Goal: Communication & Community: Answer question/provide support

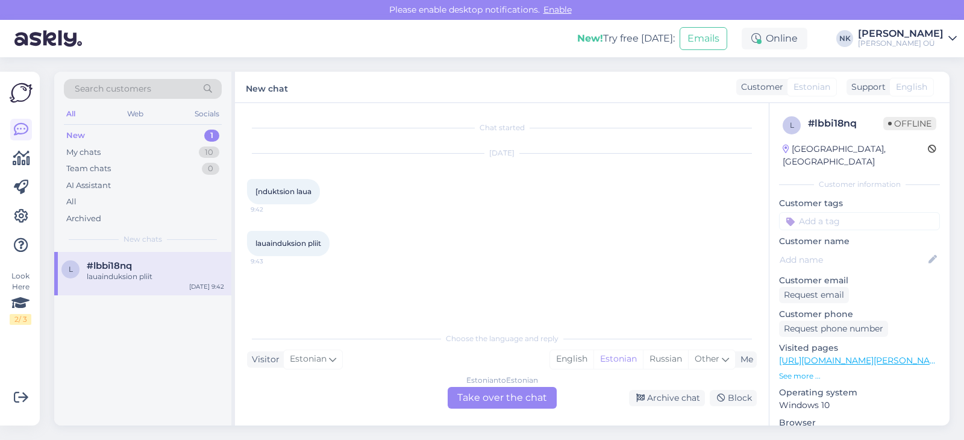
click at [501, 401] on div "Estonian to Estonian Take over the chat" at bounding box center [502, 398] width 109 height 22
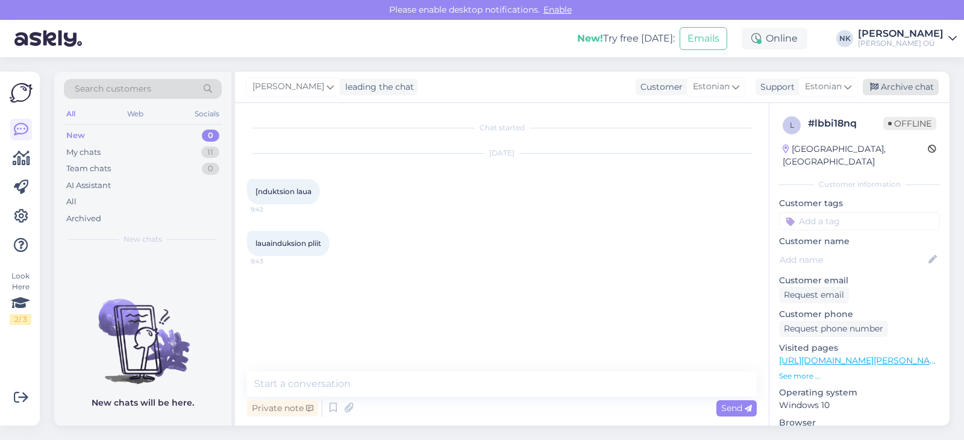
click at [898, 89] on div "Archive chat" at bounding box center [901, 87] width 76 height 16
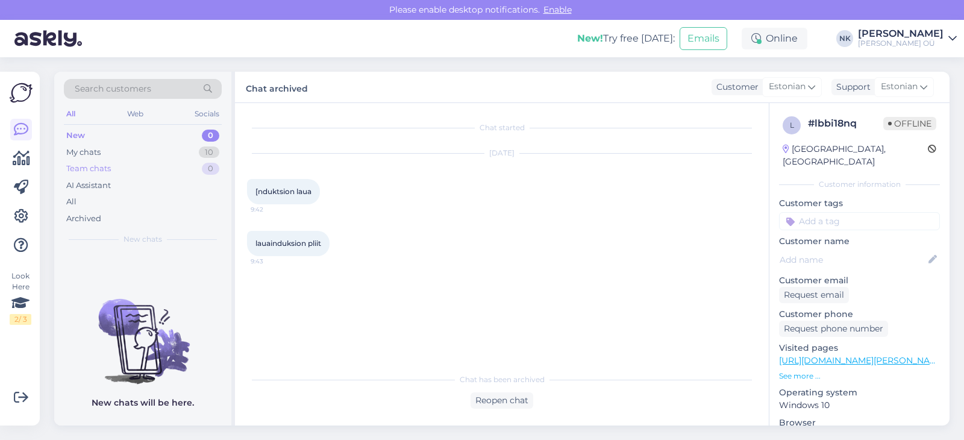
click at [102, 161] on div "Team chats 0" at bounding box center [143, 168] width 158 height 17
click at [107, 152] on div "My chats 10" at bounding box center [143, 152] width 158 height 17
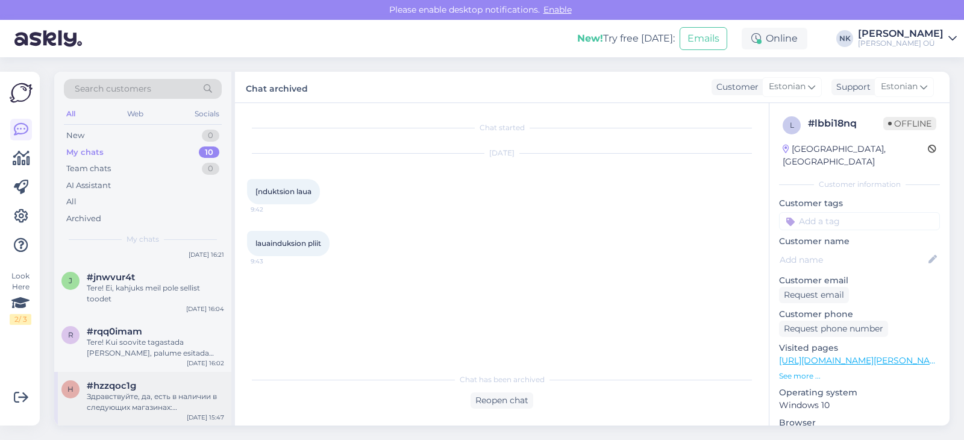
scroll to position [325, 0]
click at [136, 384] on span "#hzzqoc1g" at bounding box center [111, 384] width 49 height 11
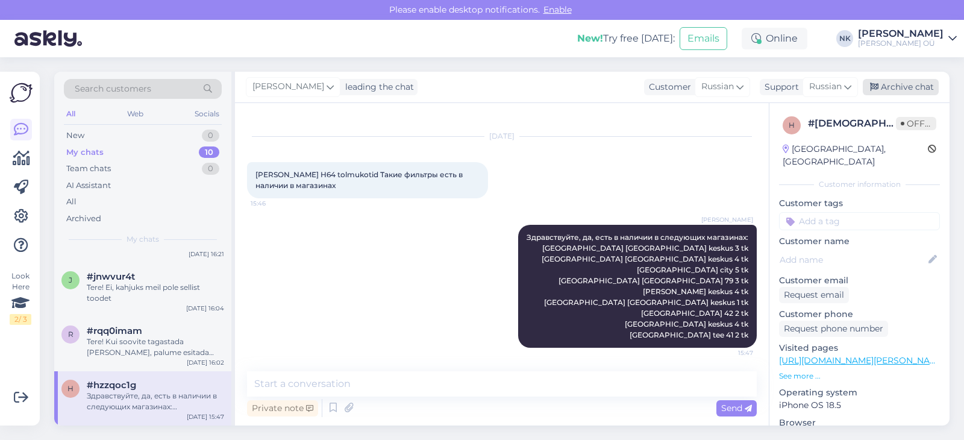
click at [873, 89] on icon at bounding box center [874, 87] width 8 height 8
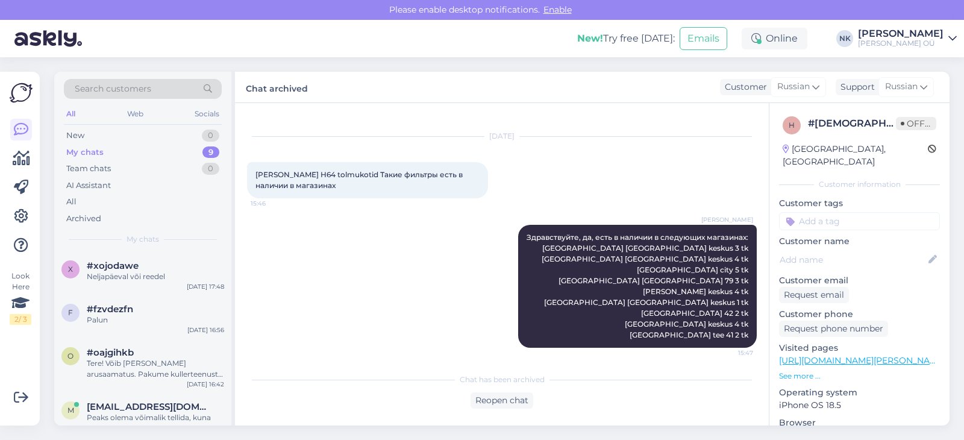
scroll to position [271, 0]
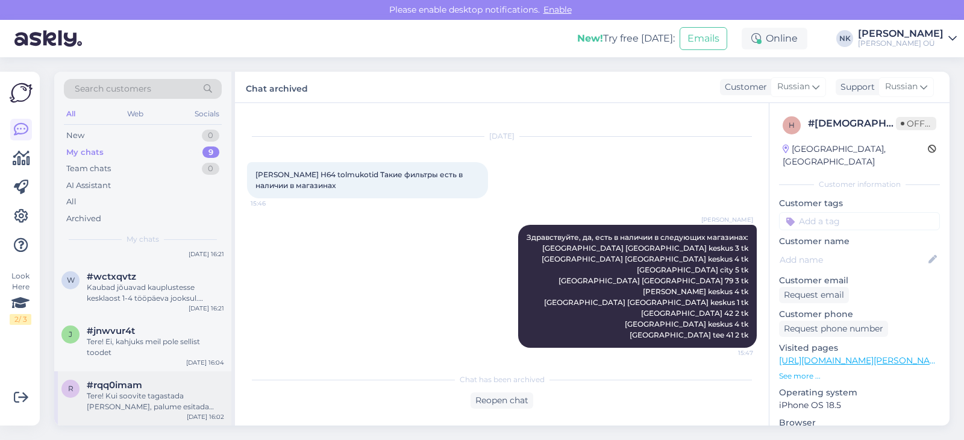
click at [145, 382] on div "#rqq0imam" at bounding box center [155, 384] width 137 height 11
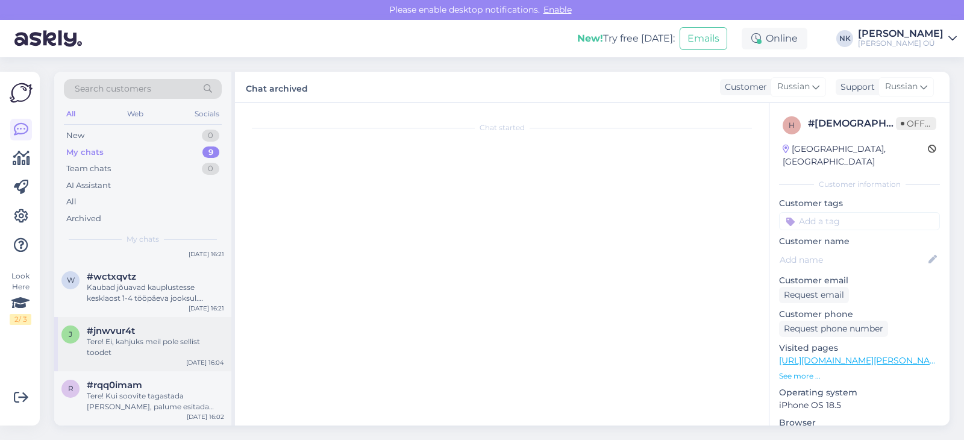
scroll to position [0, 0]
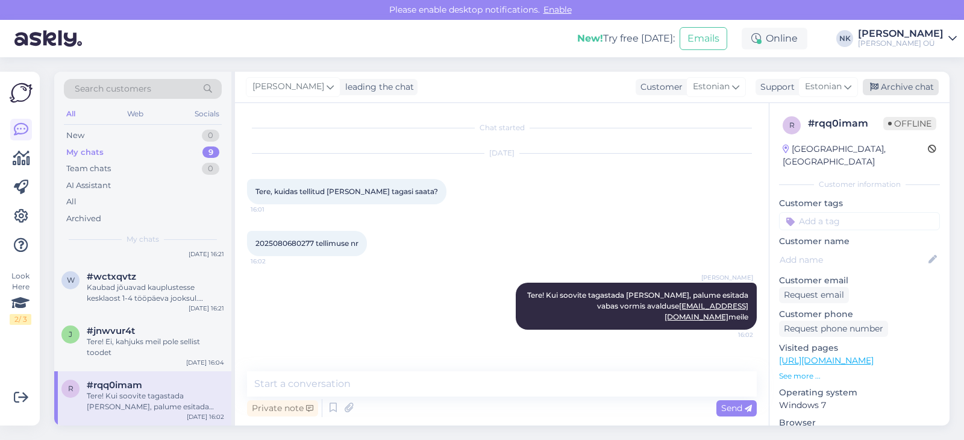
click at [918, 86] on div "Archive chat" at bounding box center [901, 87] width 76 height 16
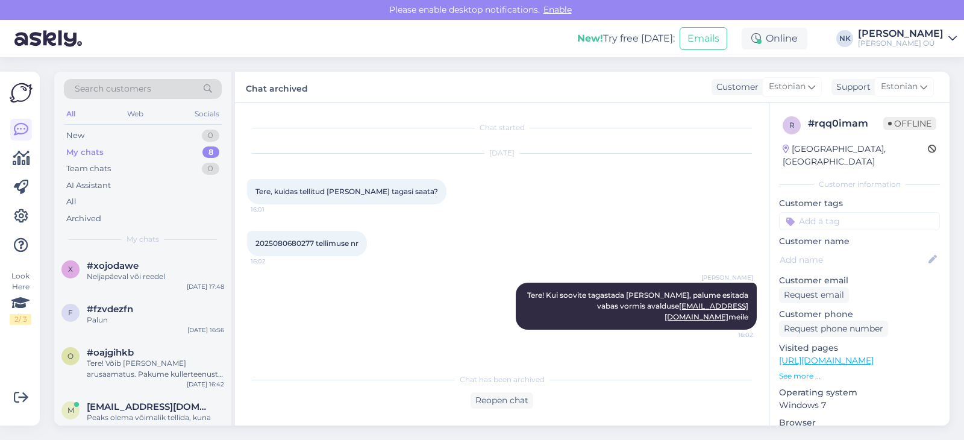
scroll to position [217, 0]
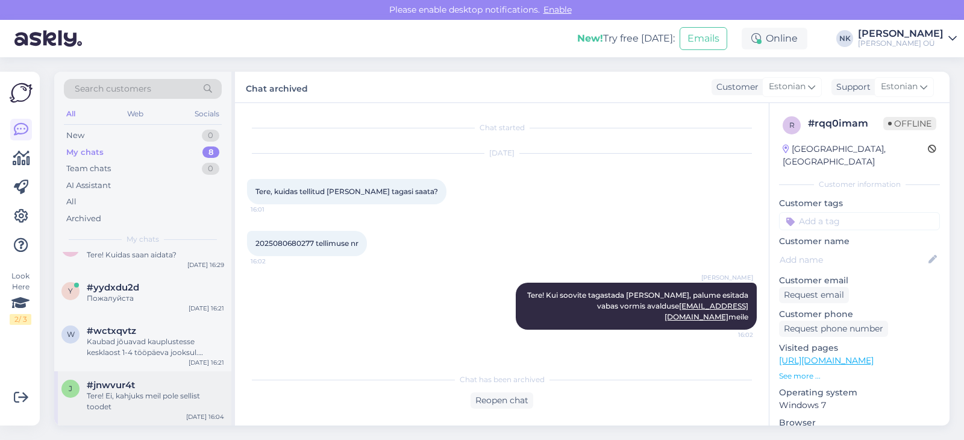
click at [140, 399] on div "Tere! Ei, kahjuks meil pole sellist toodet" at bounding box center [155, 401] width 137 height 22
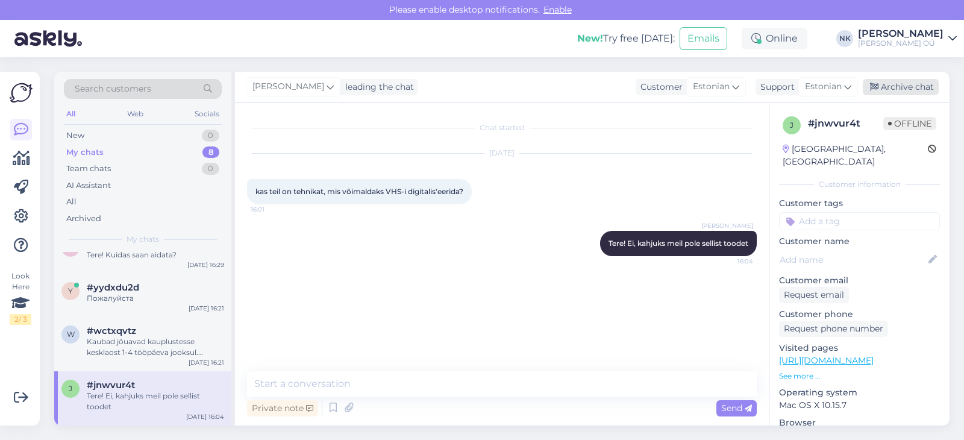
click at [903, 94] on div "Archive chat" at bounding box center [901, 87] width 76 height 16
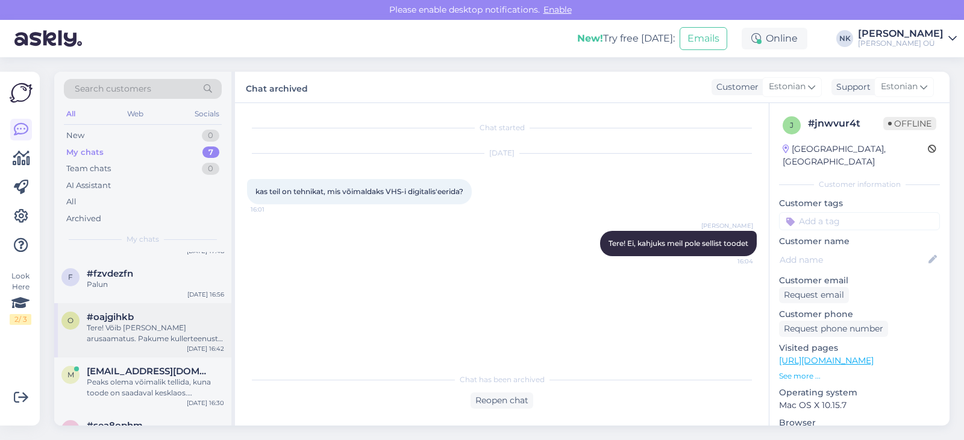
scroll to position [163, 0]
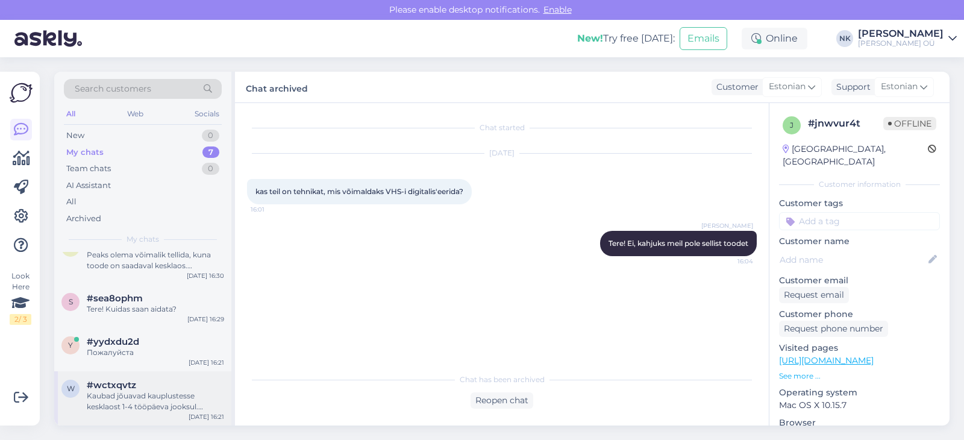
click at [129, 384] on span "#wctxqvtz" at bounding box center [111, 384] width 49 height 11
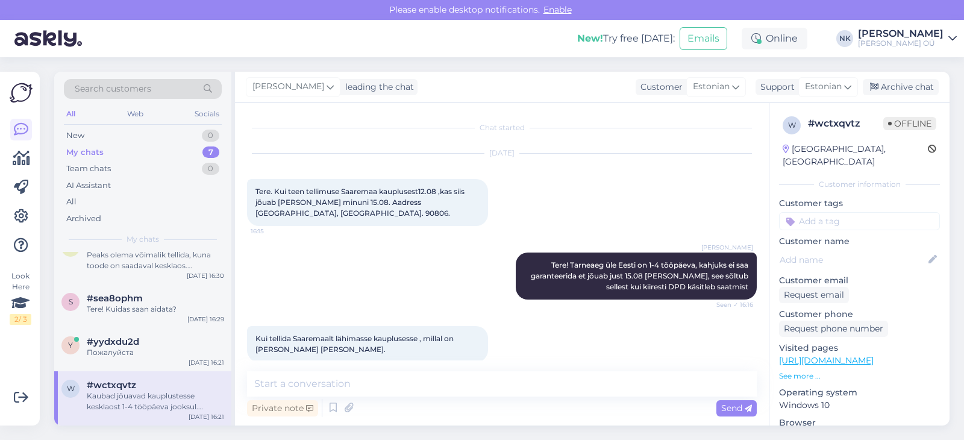
scroll to position [88, 0]
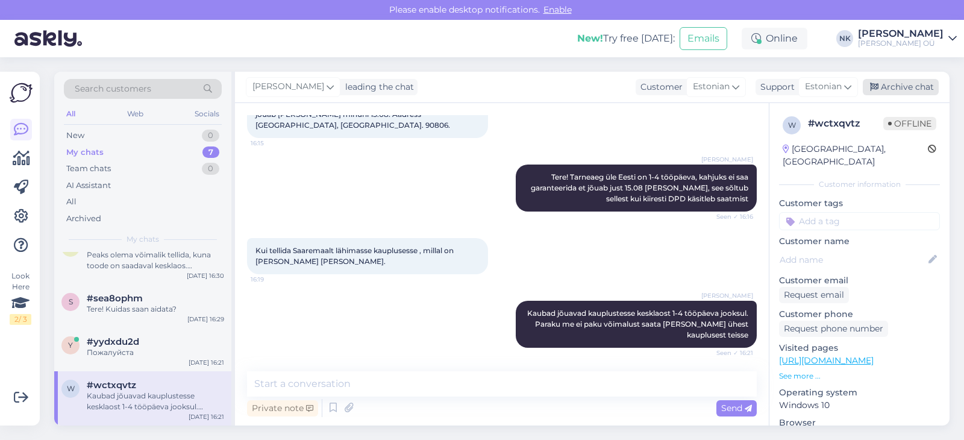
click at [903, 92] on div "Archive chat" at bounding box center [901, 87] width 76 height 16
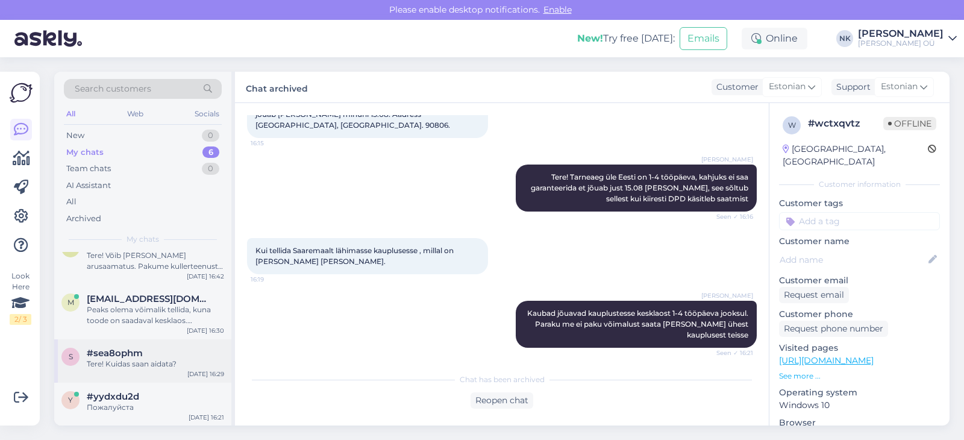
scroll to position [108, 0]
click at [131, 393] on span "#yydxdu2d" at bounding box center [113, 395] width 52 height 11
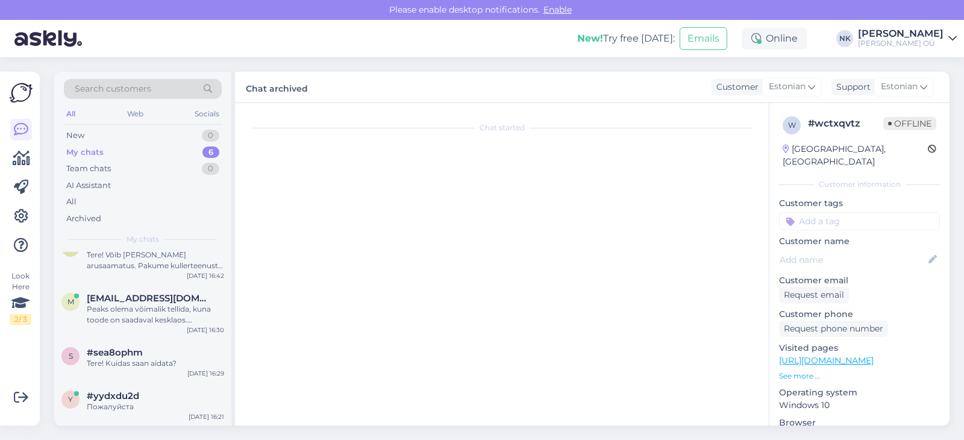
scroll to position [699, 0]
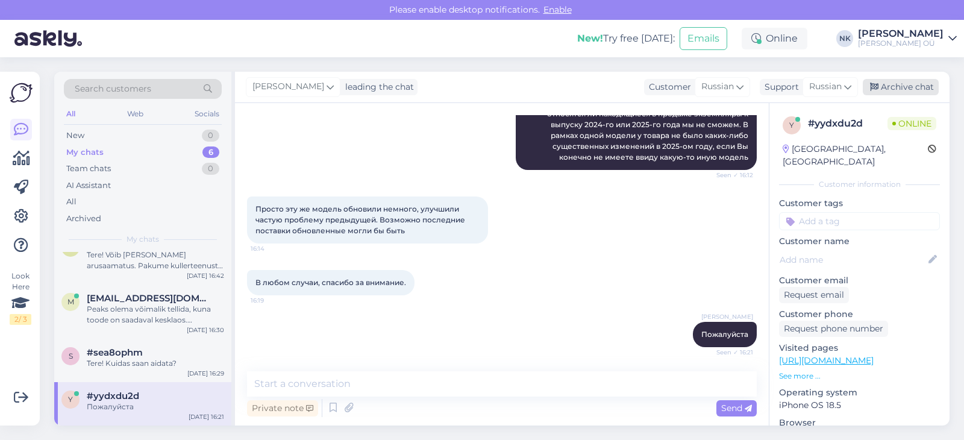
click at [902, 84] on div "Archive chat" at bounding box center [901, 87] width 76 height 16
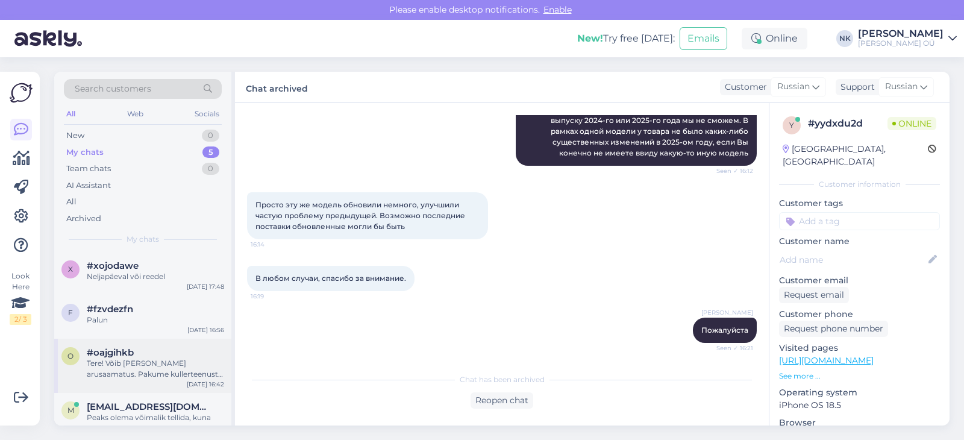
scroll to position [64, 0]
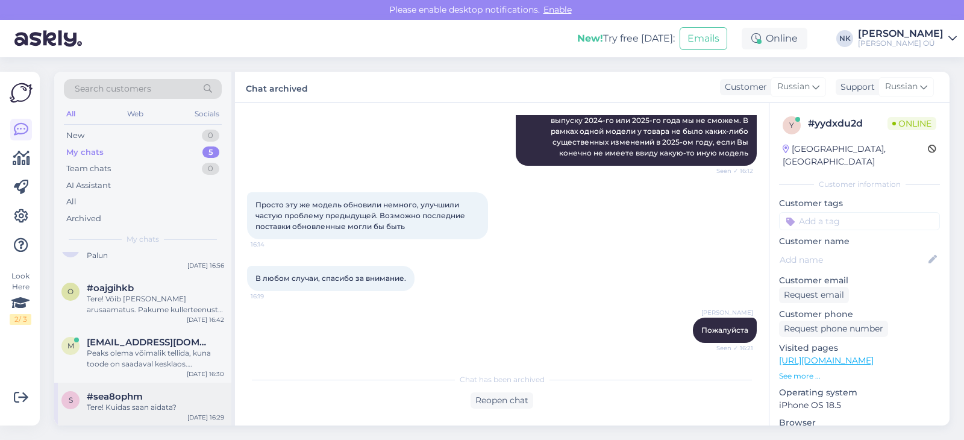
click at [128, 392] on span "#sea8ophm" at bounding box center [115, 396] width 56 height 11
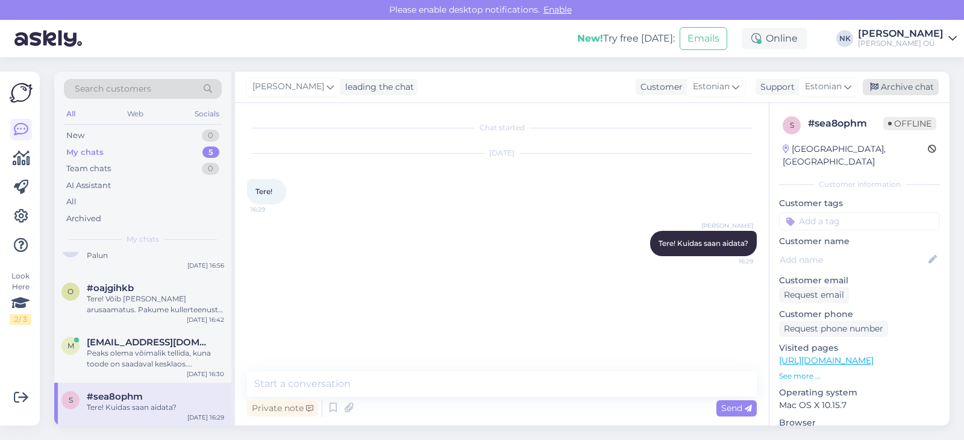
click at [920, 84] on div "Archive chat" at bounding box center [901, 87] width 76 height 16
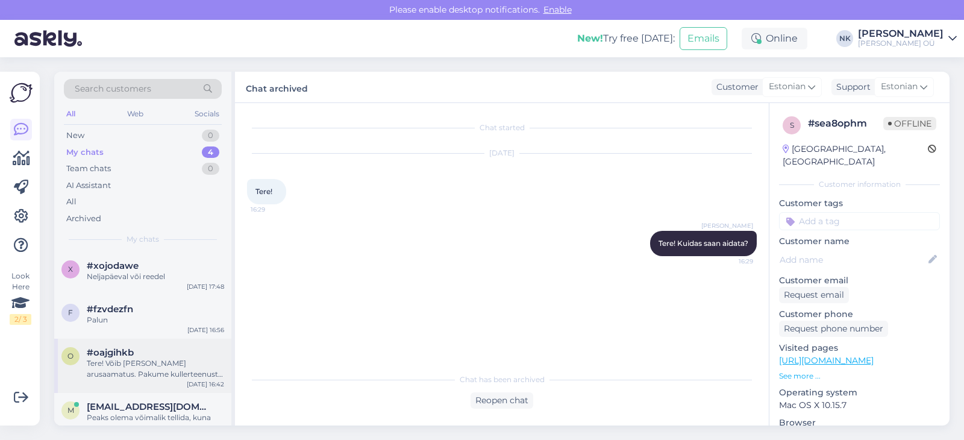
scroll to position [21, 0]
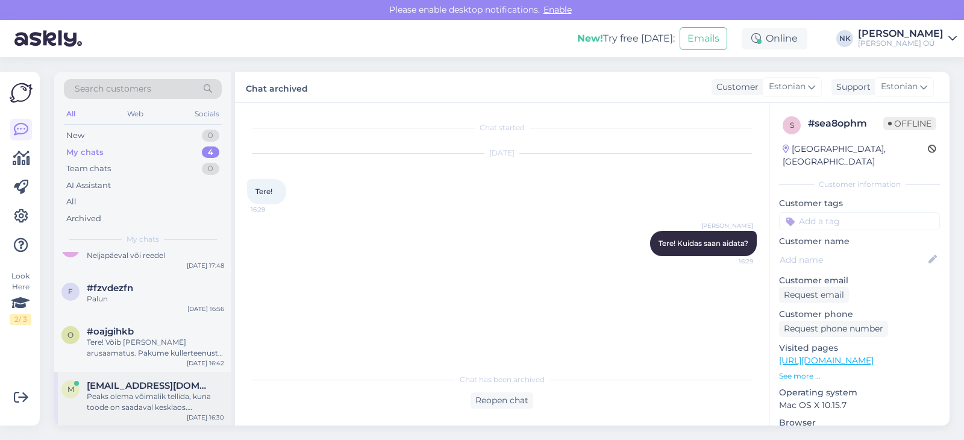
click at [154, 401] on div "Peaks olema võimalik tellida, kuna toode on saadaval kesklaos. Arvatavasti tege…" at bounding box center [155, 402] width 137 height 22
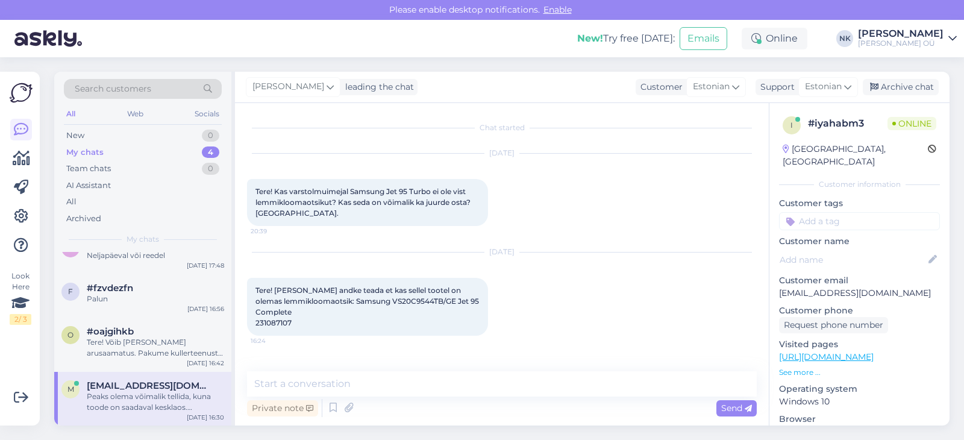
scroll to position [314, 0]
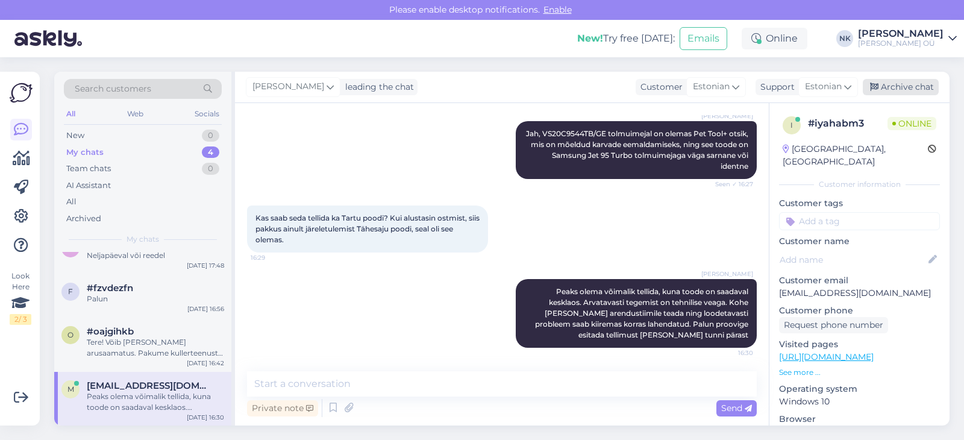
click at [896, 87] on div "Archive chat" at bounding box center [901, 87] width 76 height 16
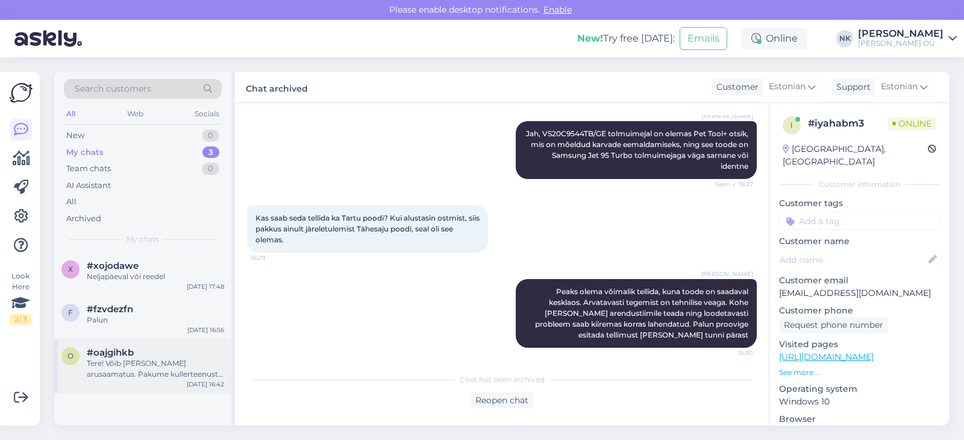
click at [140, 364] on div "Tere! Võib [PERSON_NAME] arusaamatus. Pakume kullerteenust üle [GEOGRAPHIC_DATA…" at bounding box center [155, 369] width 137 height 22
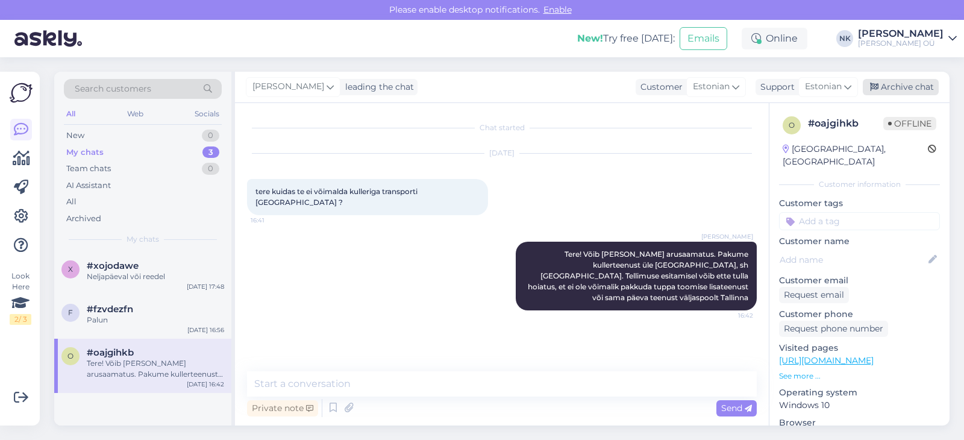
click at [888, 90] on div "Archive chat" at bounding box center [901, 87] width 76 height 16
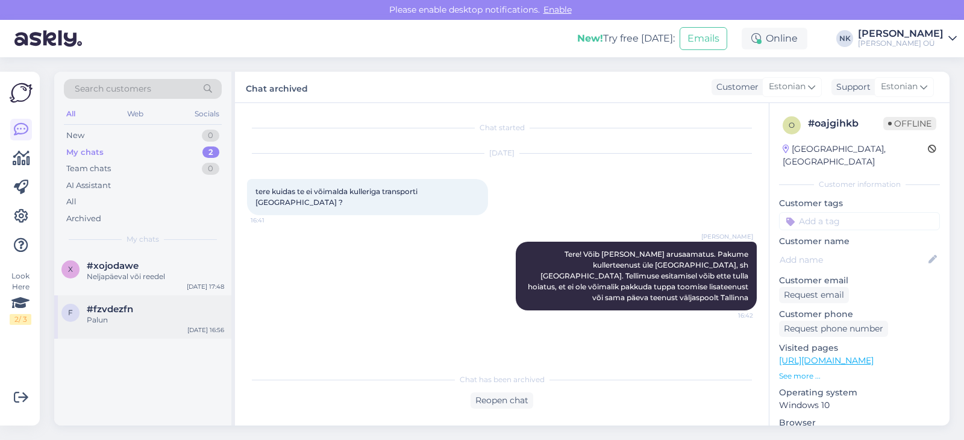
click at [142, 335] on div "f #fzvdezfn Palun [DATE] 16:56" at bounding box center [142, 316] width 177 height 43
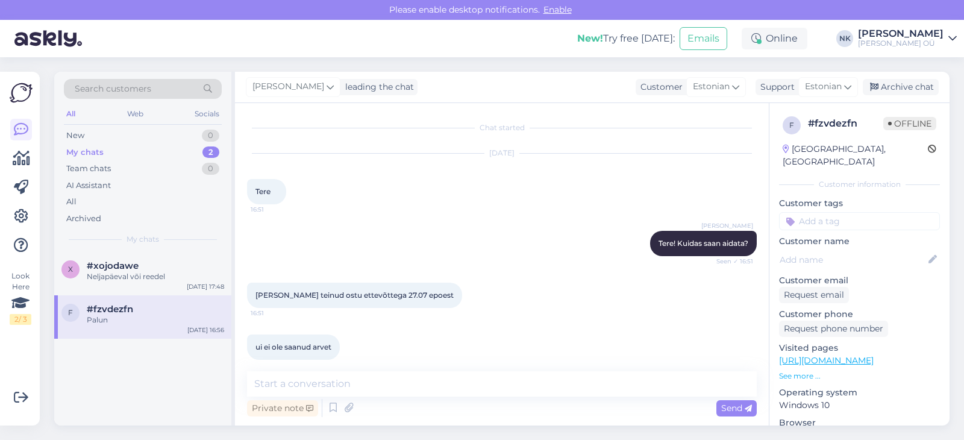
scroll to position [375, 0]
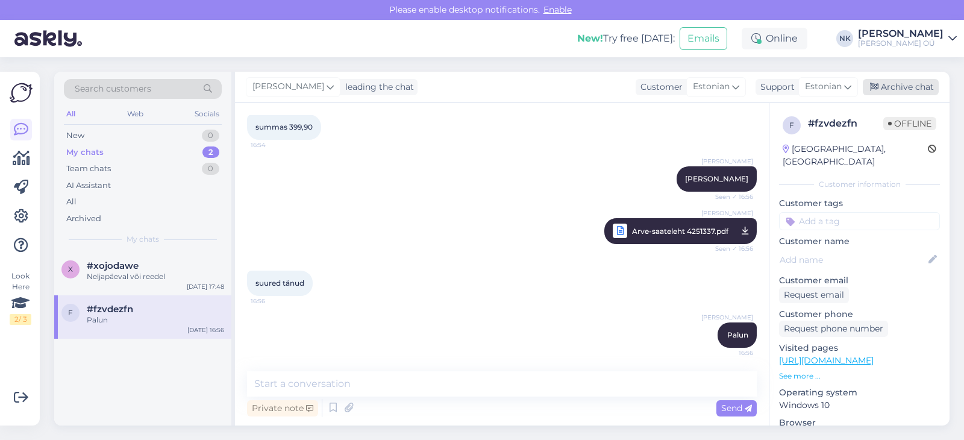
click at [914, 92] on div "Archive chat" at bounding box center [901, 87] width 76 height 16
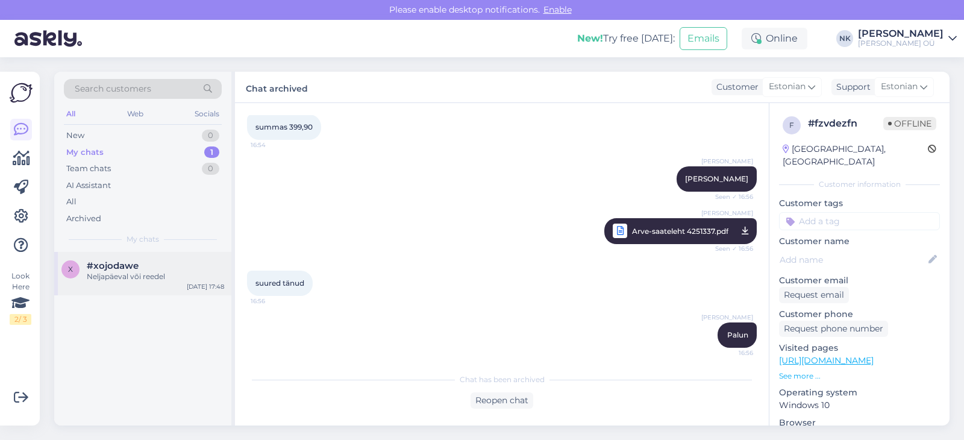
click at [170, 287] on div "x #xojodawe [PERSON_NAME] või reedel [DATE] 17:48" at bounding box center [142, 273] width 177 height 43
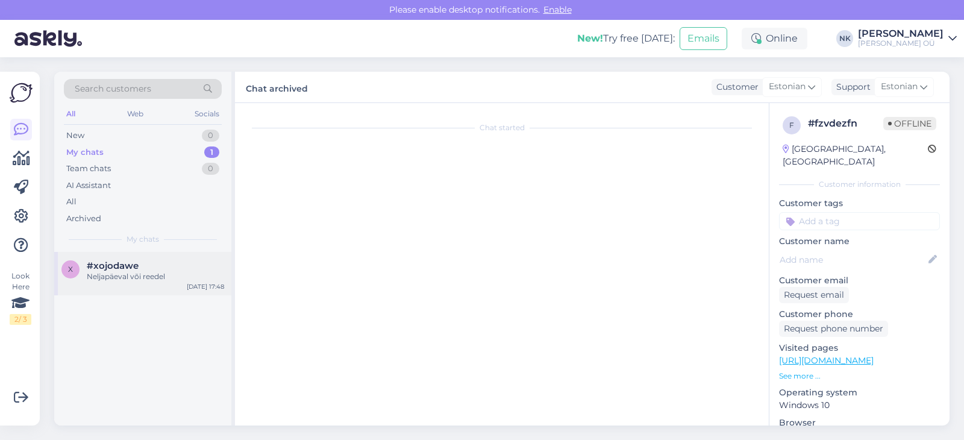
scroll to position [211, 0]
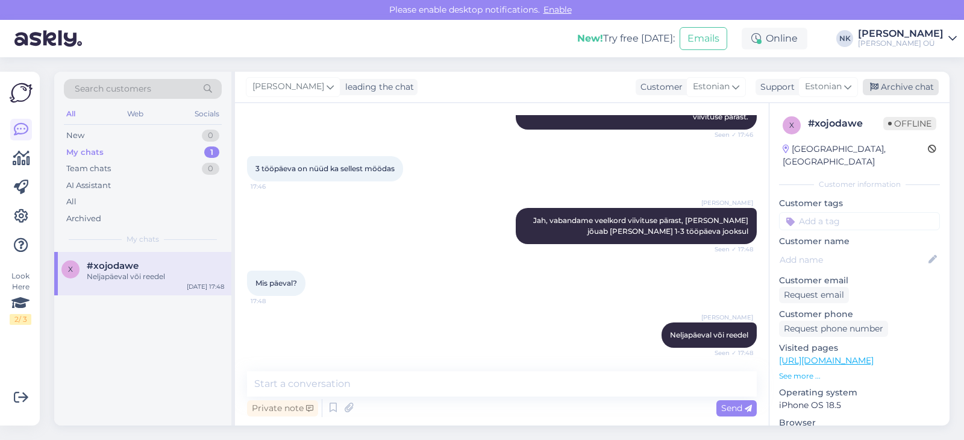
click at [906, 83] on div "Archive chat" at bounding box center [901, 87] width 76 height 16
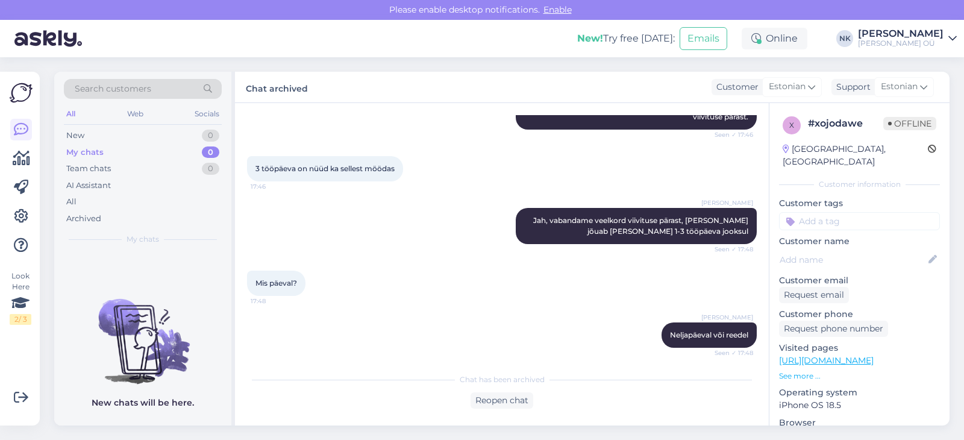
click at [929, 36] on div "[PERSON_NAME]" at bounding box center [901, 34] width 86 height 10
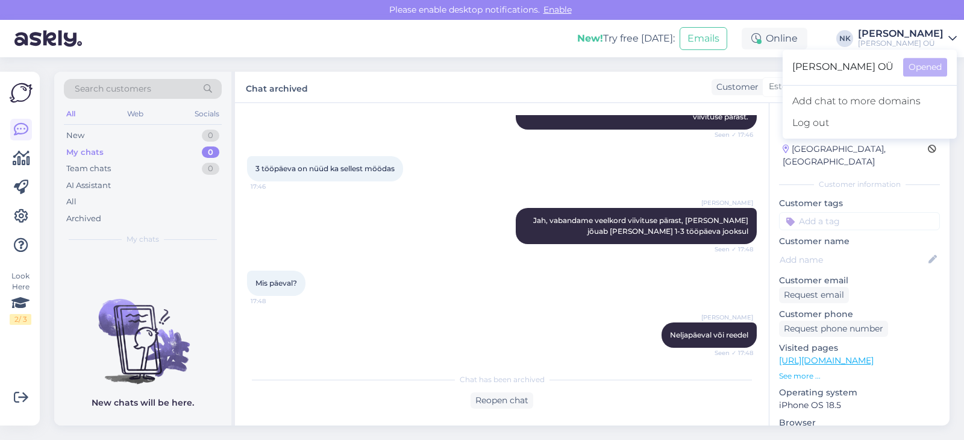
click at [929, 35] on div "[PERSON_NAME]" at bounding box center [901, 34] width 86 height 10
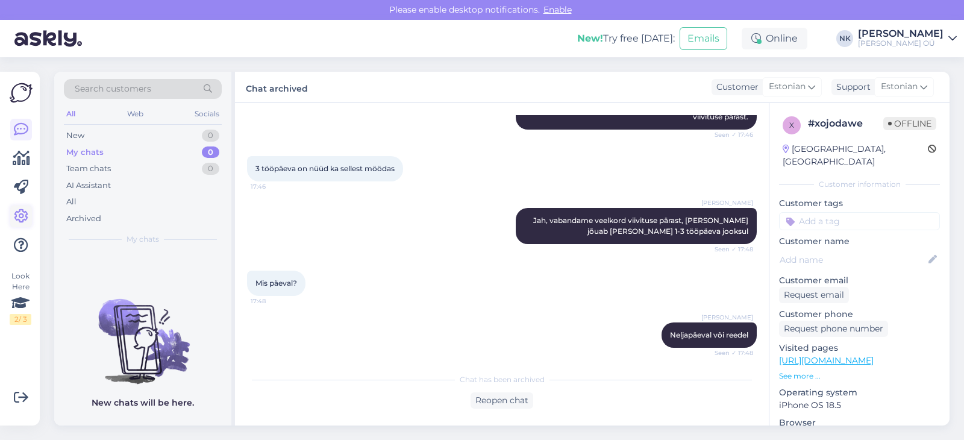
click at [22, 211] on icon at bounding box center [21, 216] width 14 height 14
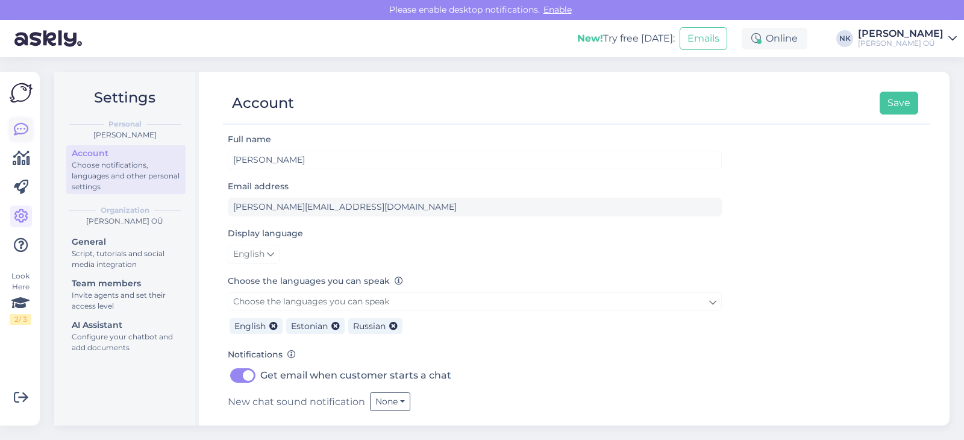
click at [20, 122] on icon at bounding box center [21, 129] width 14 height 14
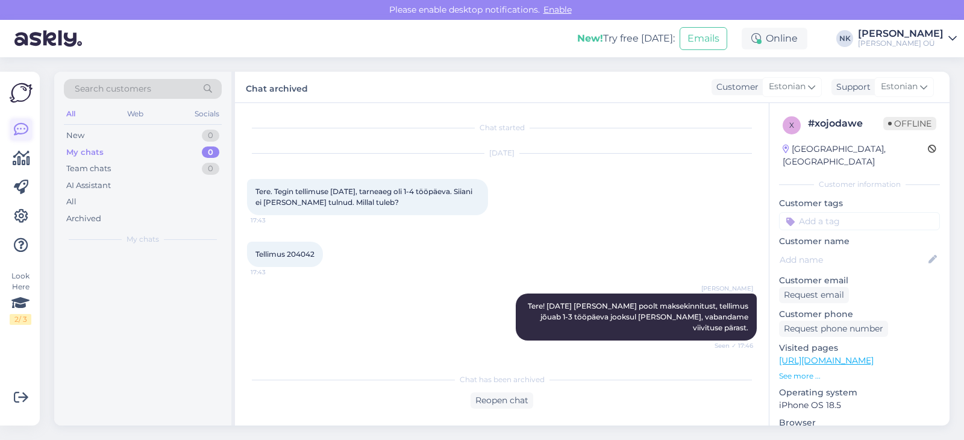
scroll to position [216, 0]
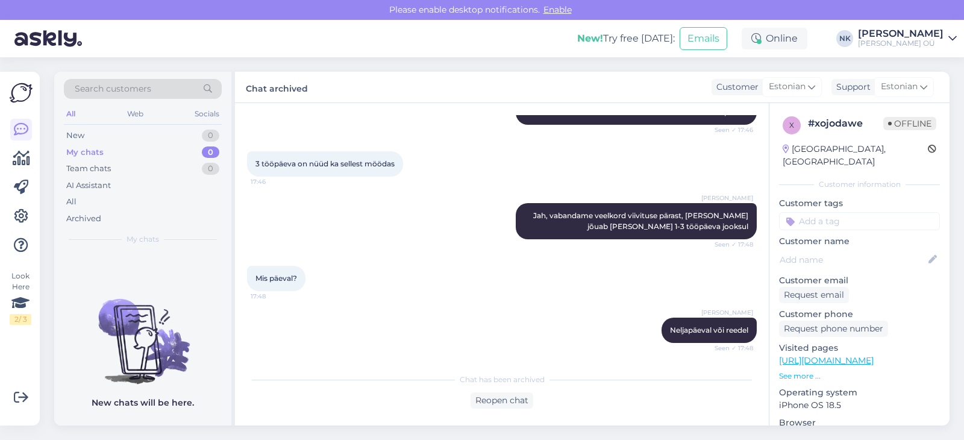
click at [940, 45] on div "[PERSON_NAME] OÜ" at bounding box center [901, 44] width 86 height 10
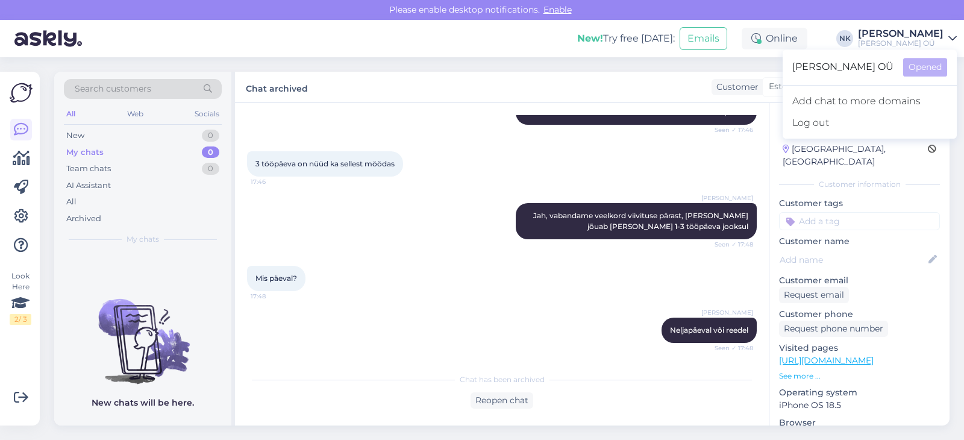
click at [948, 42] on icon at bounding box center [952, 39] width 8 height 10
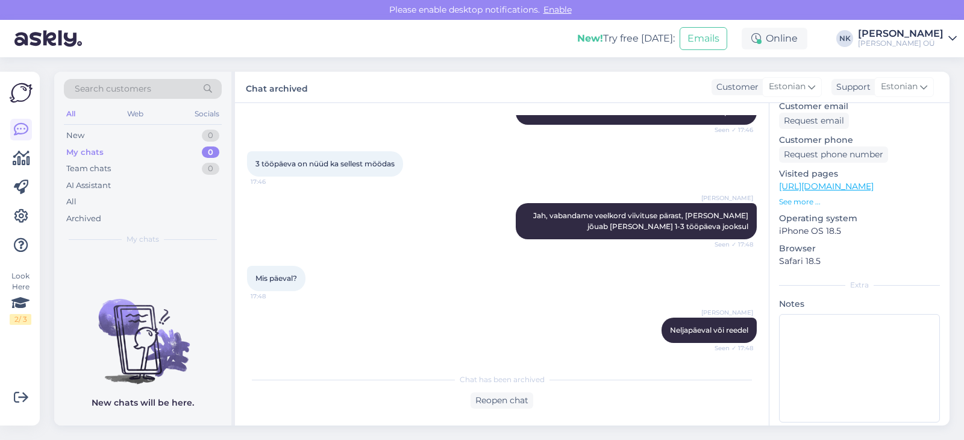
scroll to position [0, 0]
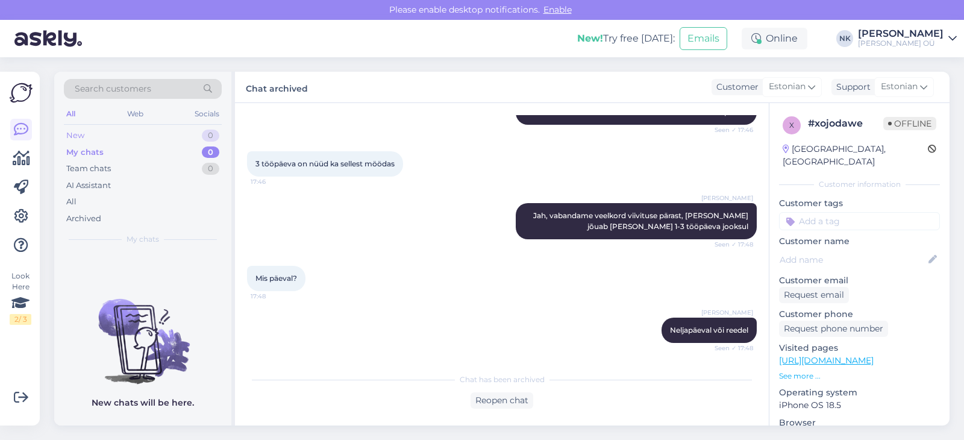
click at [107, 142] on div "New 0" at bounding box center [143, 135] width 158 height 17
click at [916, 34] on div "[PERSON_NAME]" at bounding box center [901, 34] width 86 height 10
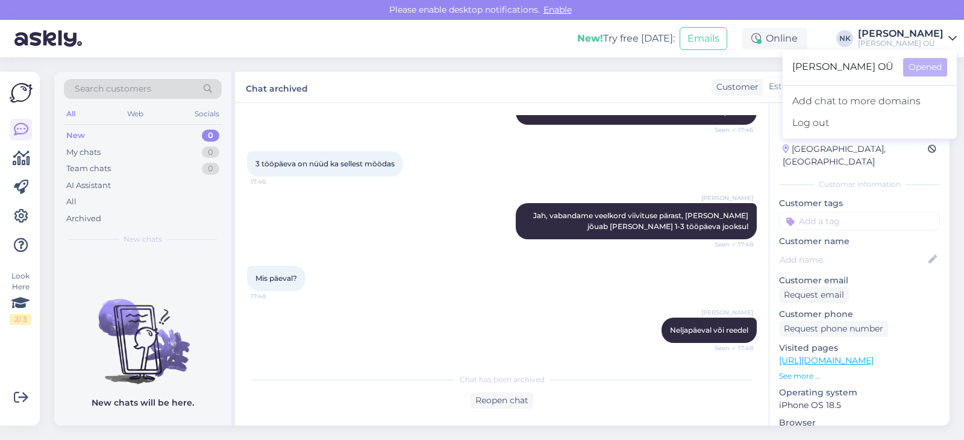
click at [916, 34] on div "[PERSON_NAME]" at bounding box center [901, 34] width 86 height 10
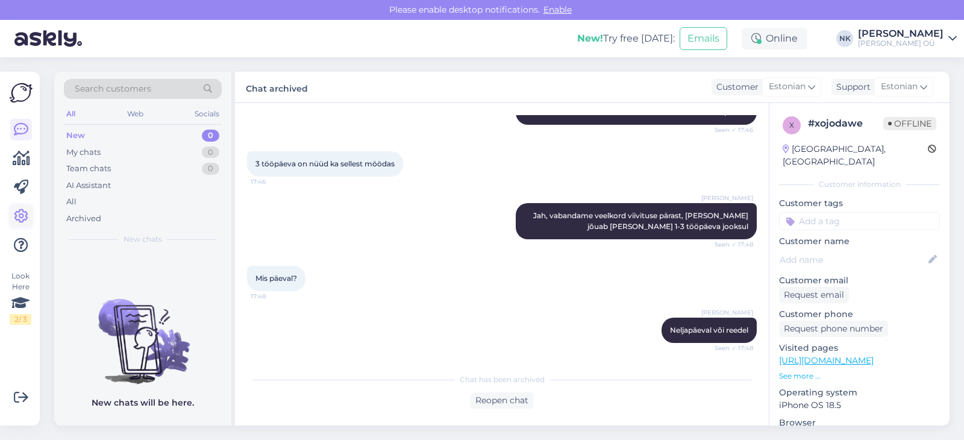
click at [18, 218] on icon at bounding box center [21, 216] width 14 height 14
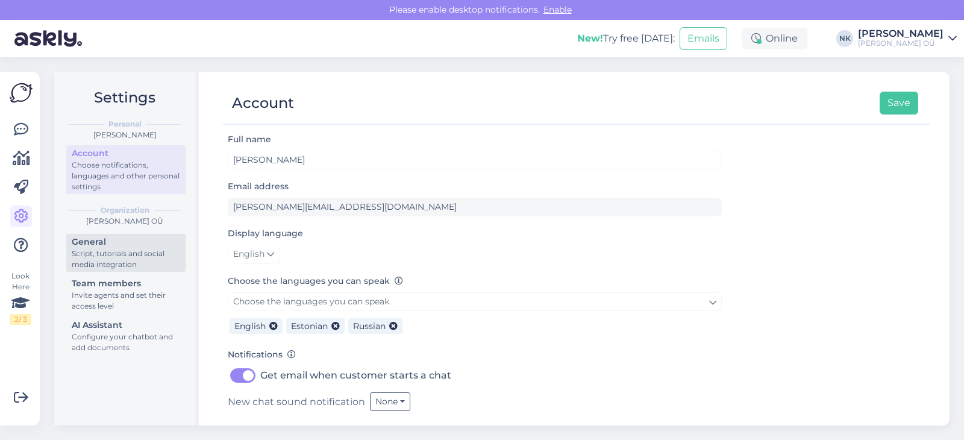
click at [133, 242] on div "General" at bounding box center [126, 242] width 108 height 13
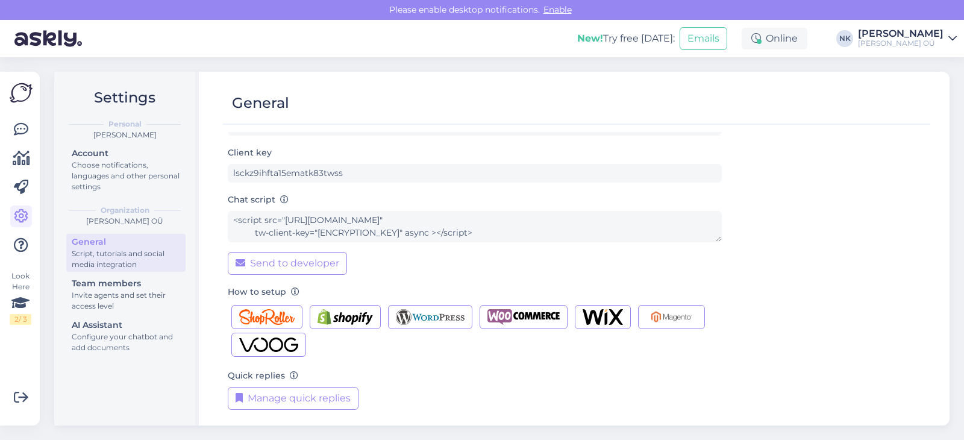
scroll to position [39, 0]
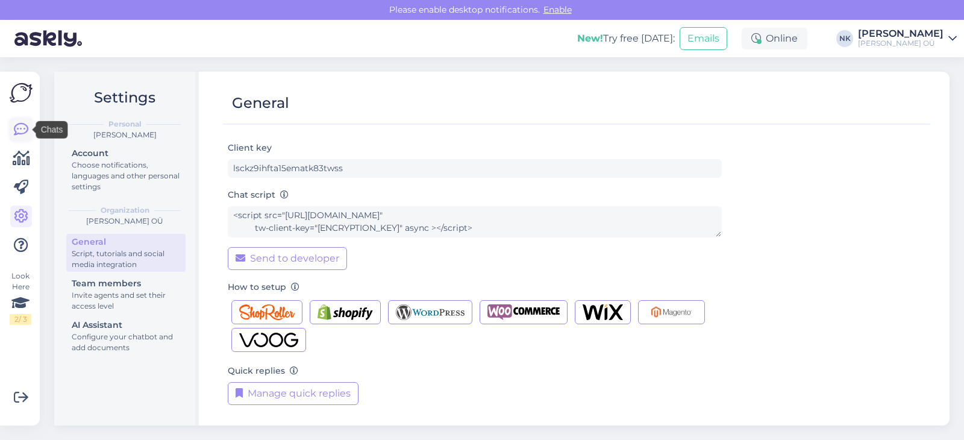
click at [22, 131] on icon at bounding box center [21, 129] width 14 height 14
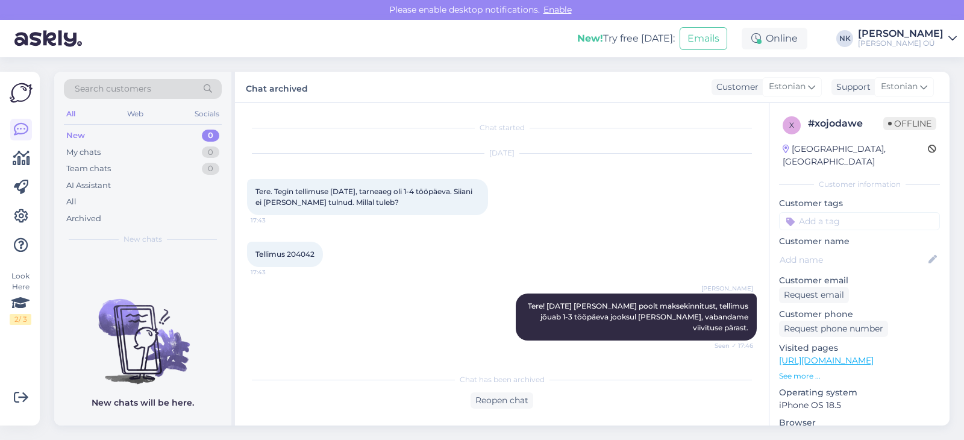
scroll to position [216, 0]
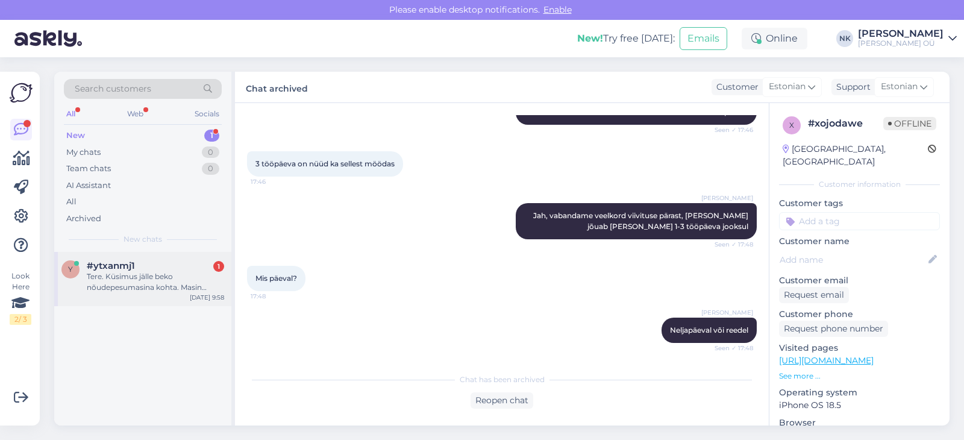
click at [87, 289] on div "Tere. Küsimus jälle beko nõudepesumasina kohta. Masin näitab,et saab [PERSON_NA…" at bounding box center [155, 282] width 137 height 22
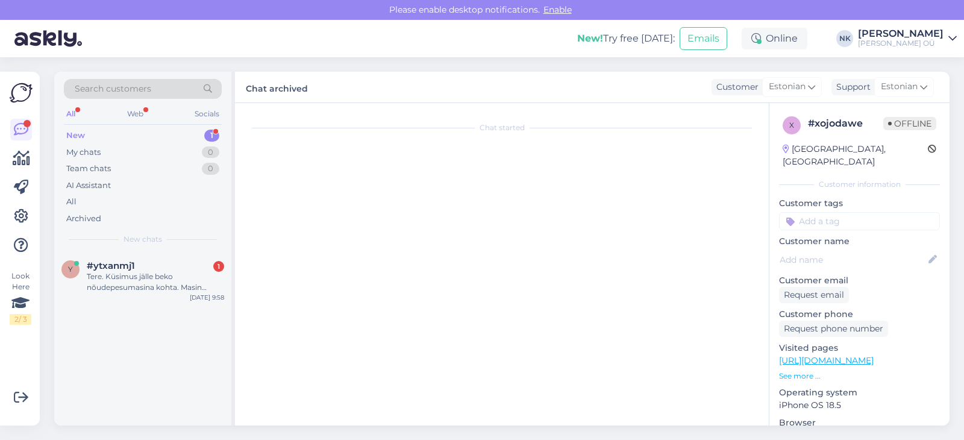
scroll to position [482, 0]
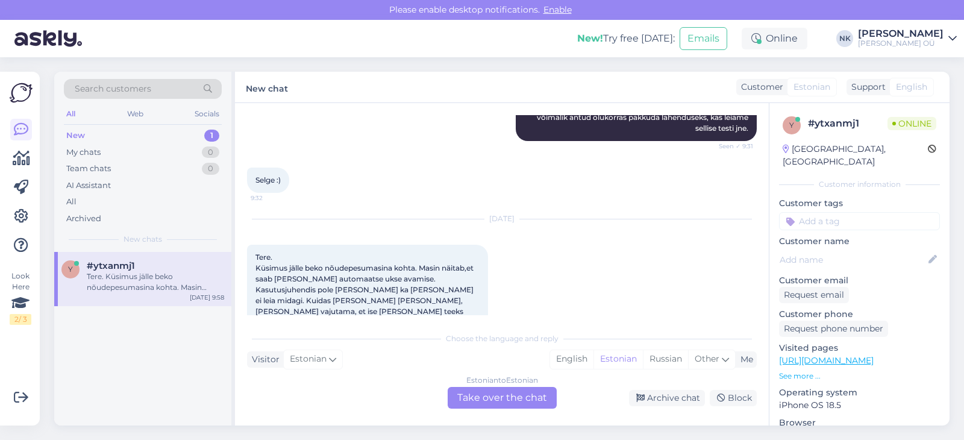
drag, startPoint x: 298, startPoint y: 311, endPoint x: 285, endPoint y: 279, distance: 34.7
click at [488, 389] on div "Estonian to Estonian Take over the chat" at bounding box center [502, 398] width 109 height 22
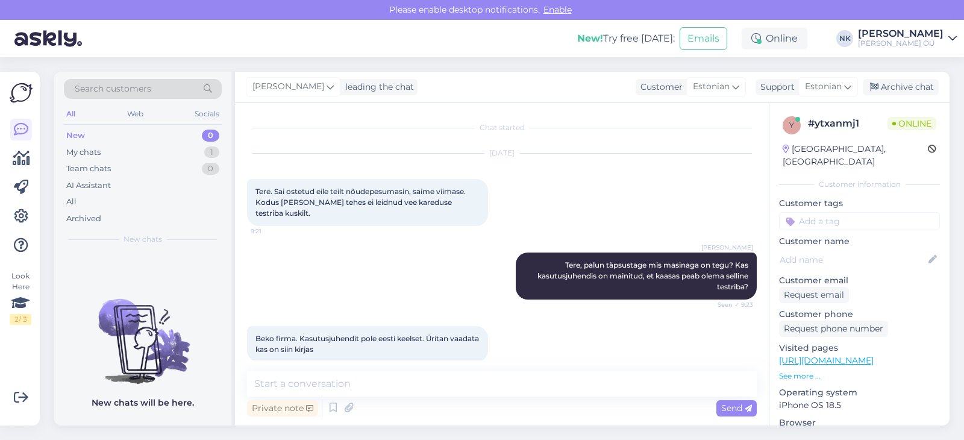
scroll to position [437, 0]
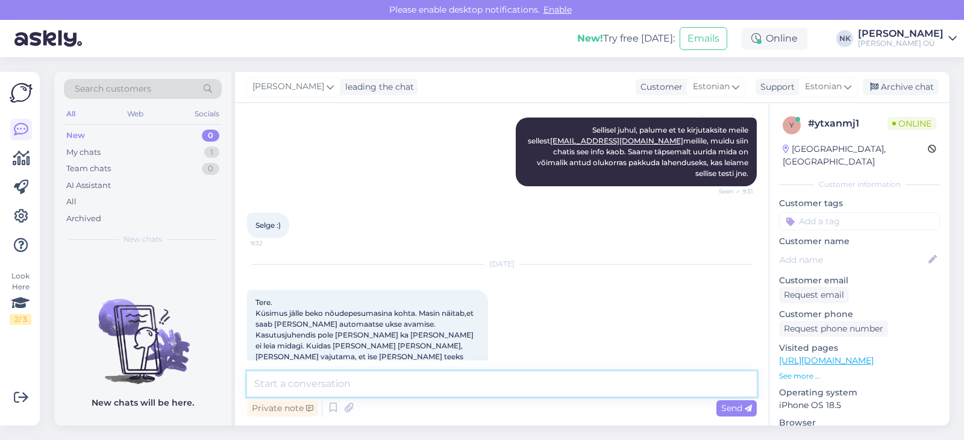
click at [481, 386] on textarea at bounding box center [502, 383] width 510 height 25
click at [474, 390] on textarea at bounding box center [502, 383] width 510 height 25
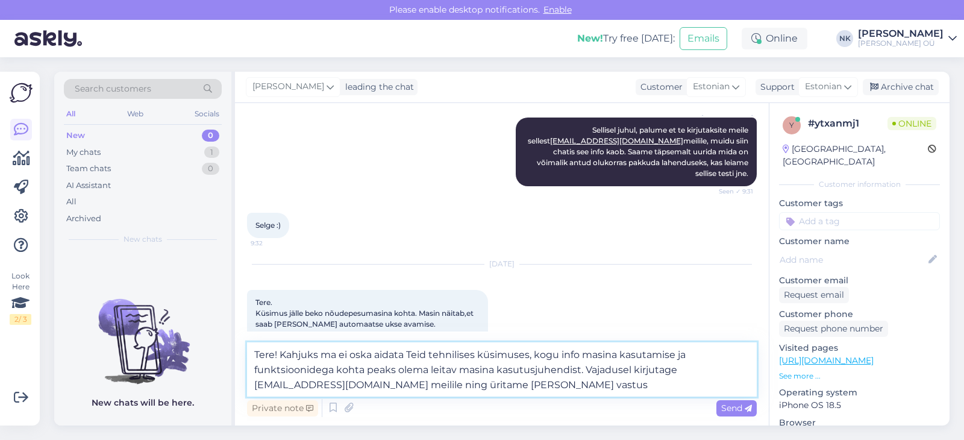
type textarea "Tere! Kahjuks ma ei oska aidata Teid tehnilises küsimuses, kogu info masina kas…"
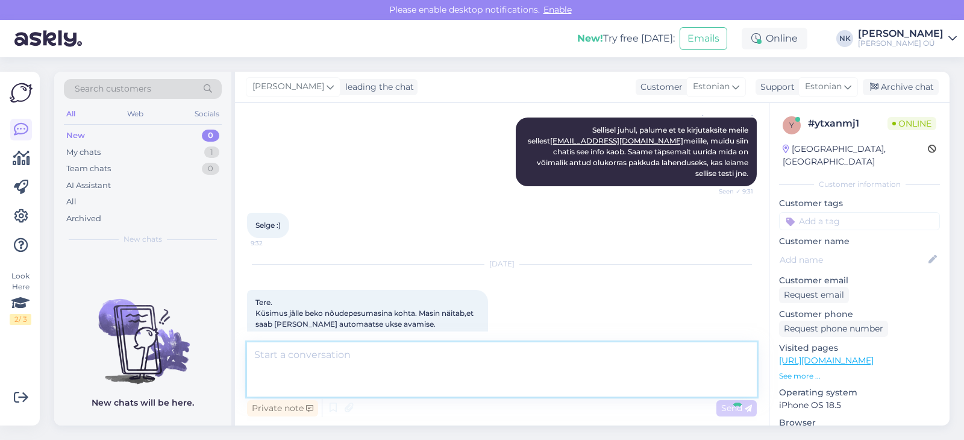
scroll to position [522, 0]
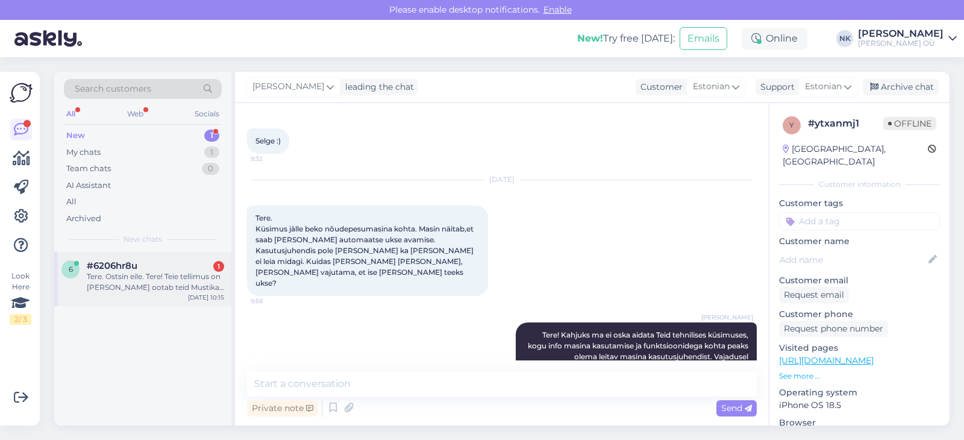
click at [145, 293] on div "6 #6206hr8u 1 Tere. Ostsin eile. Tere! Teie tellimus on [PERSON_NAME] ootab tei…" at bounding box center [142, 279] width 177 height 54
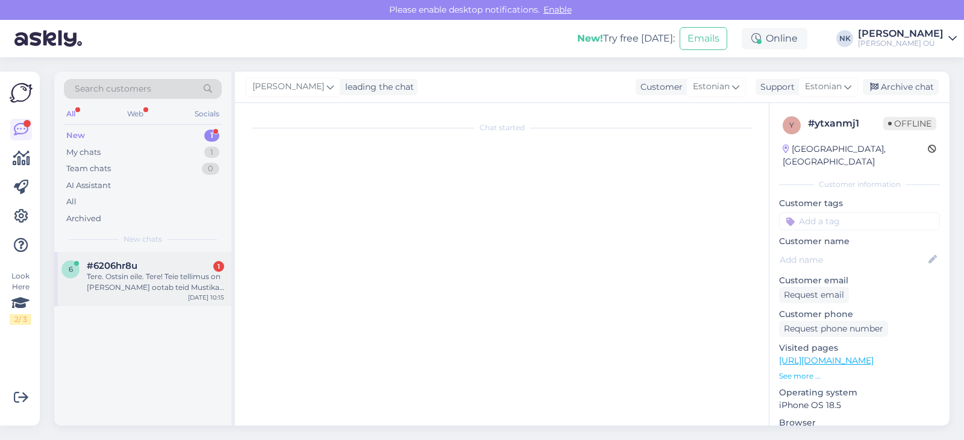
scroll to position [0, 0]
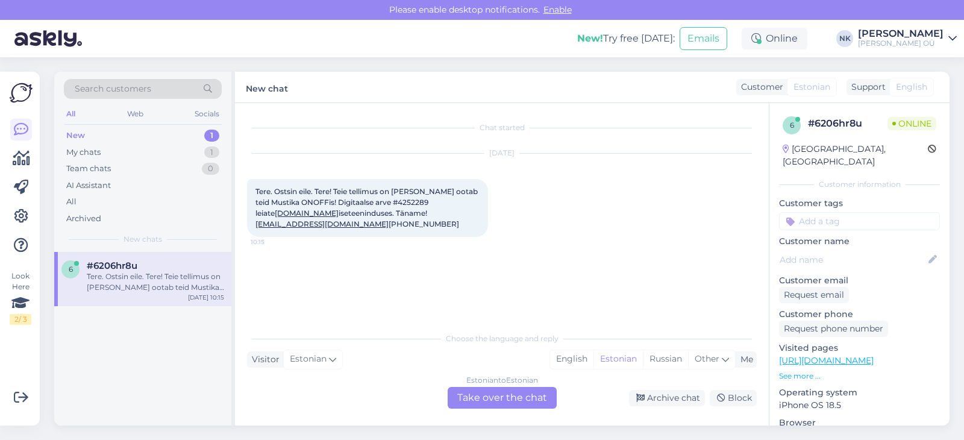
click at [402, 202] on span "Tere. Ostsin eile. Tere! Teie tellimus on [PERSON_NAME] ootab teid Mustika ONOF…" at bounding box center [367, 208] width 224 height 42
copy span "4252289"
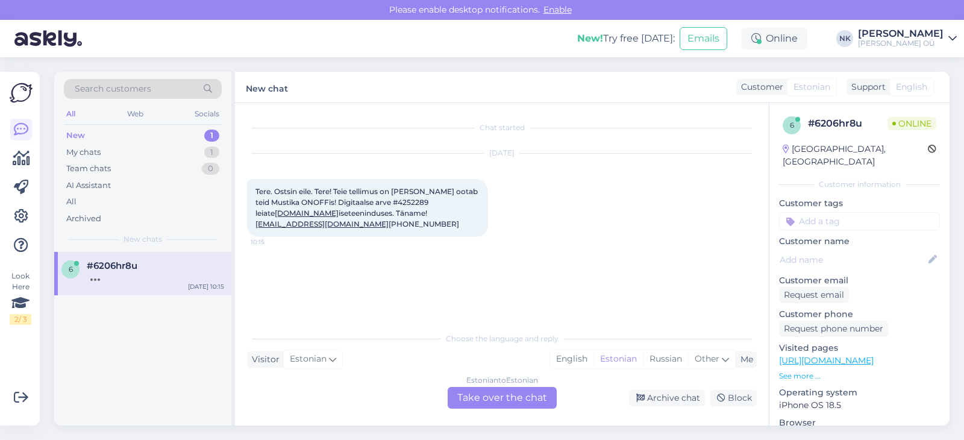
click at [510, 402] on div "Estonian to Estonian Take over the chat" at bounding box center [502, 398] width 109 height 22
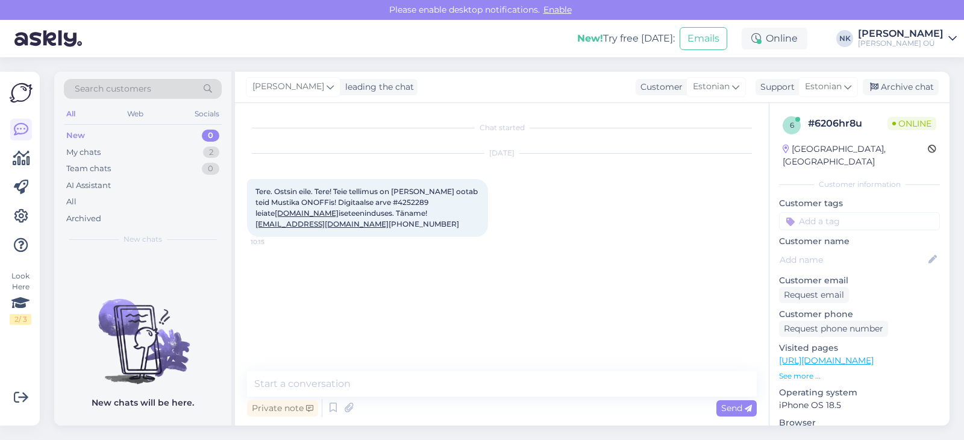
click at [445, 402] on div "Private note Send" at bounding box center [502, 407] width 510 height 23
click at [435, 384] on textarea at bounding box center [502, 383] width 510 height 25
click at [324, 376] on textarea "Еуку!" at bounding box center [502, 383] width 510 height 25
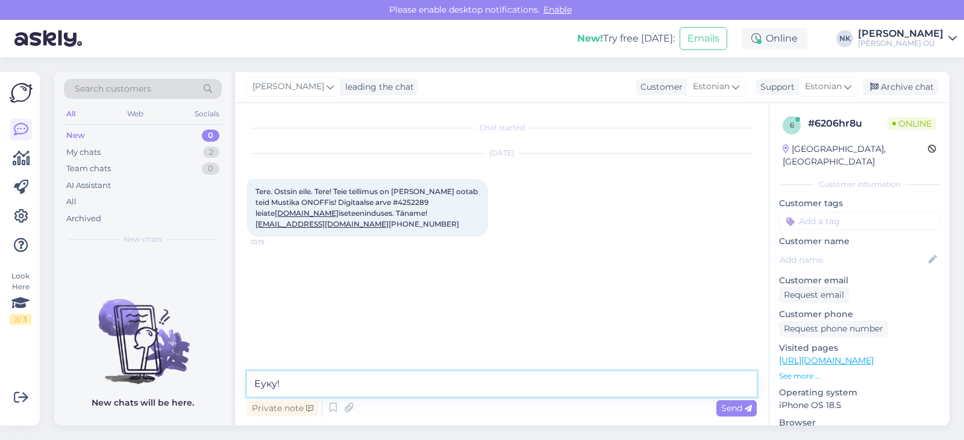
click at [324, 376] on textarea "Еуку!" at bounding box center [502, 383] width 510 height 25
click at [323, 389] on textarea "Еуку!T" at bounding box center [502, 383] width 510 height 25
type textarea "Tere! Kuidas saan aidata?"
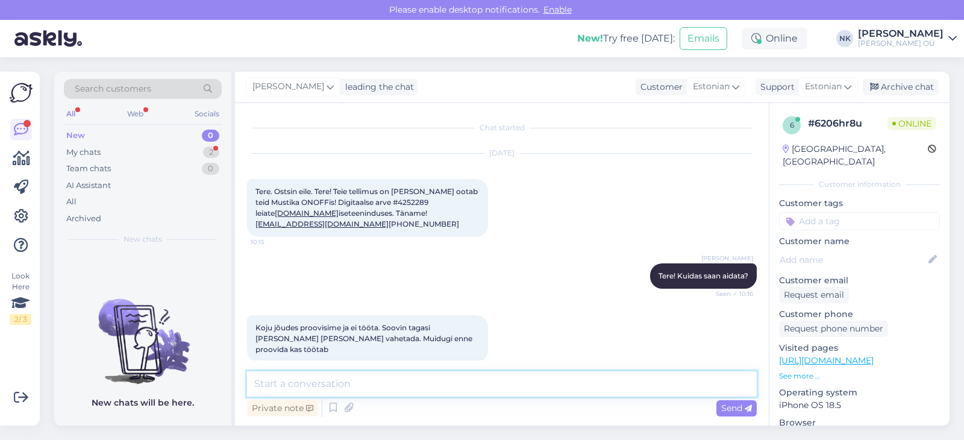
click at [392, 390] on textarea at bounding box center [502, 383] width 510 height 25
type textarea "N"
type textarea "[PERSON_NAME] kirjale, et jah, palun tagastage toode [PERSON_NAME], kauplus on …"
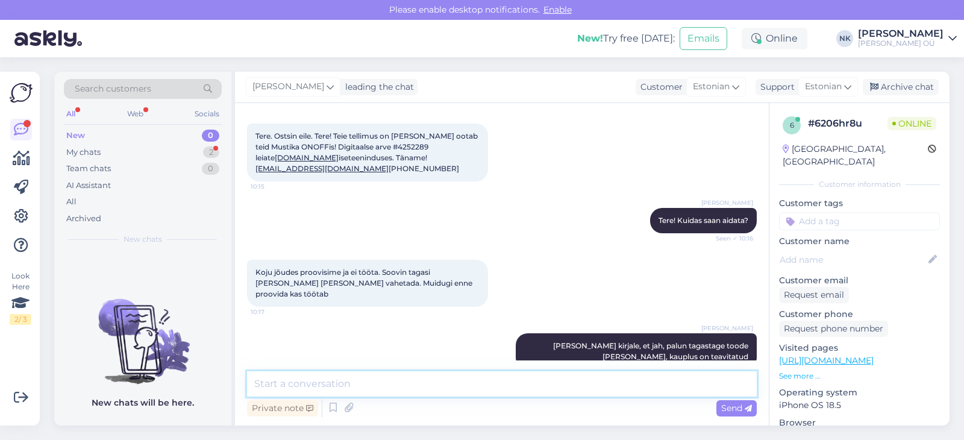
scroll to position [107, 0]
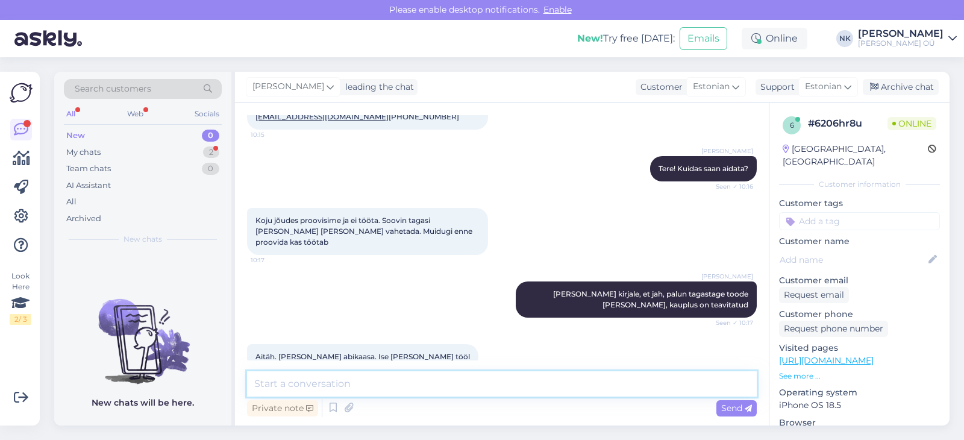
click at [448, 378] on textarea at bounding box center [502, 383] width 510 height 25
click at [139, 158] on div "My chats 2" at bounding box center [143, 152] width 158 height 17
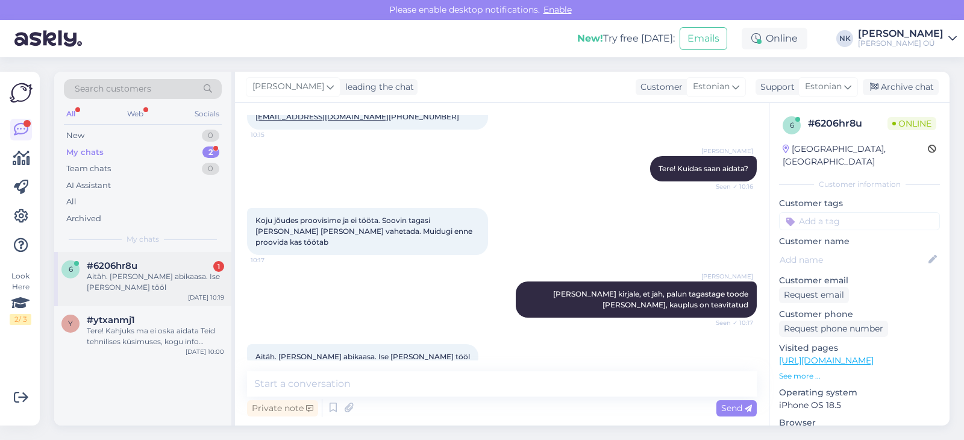
click at [148, 285] on div "6 #6206hr8u 1 Aitäh. [PERSON_NAME] abikaasa. Ise [PERSON_NAME] tööl [DATE] 10:19" at bounding box center [142, 279] width 177 height 54
click at [405, 375] on textarea at bounding box center [502, 383] width 510 height 25
type textarea "Palun"
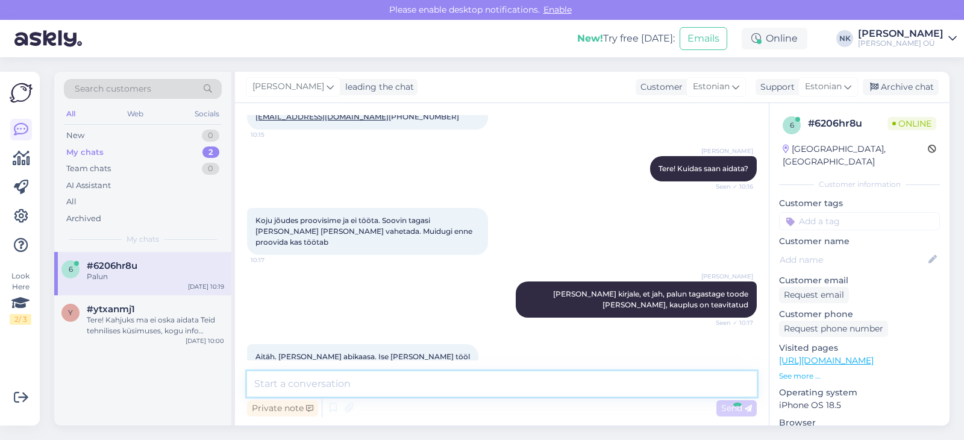
scroll to position [160, 0]
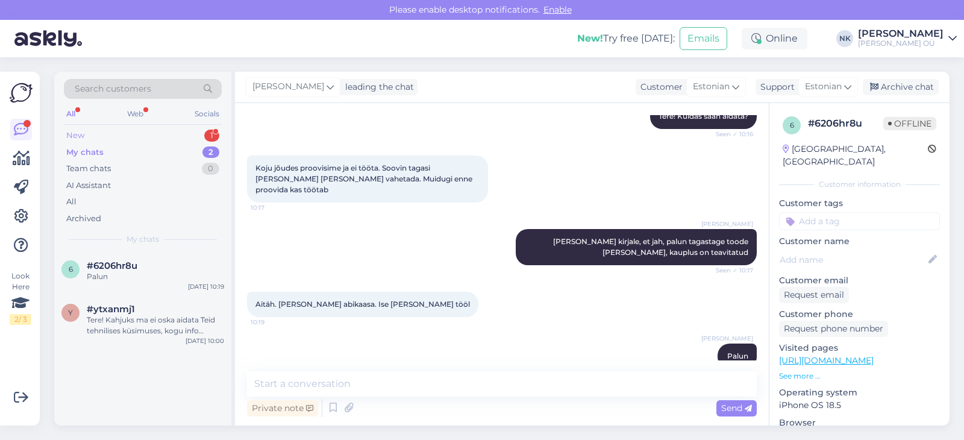
click at [161, 141] on div "New 1" at bounding box center [143, 135] width 158 height 17
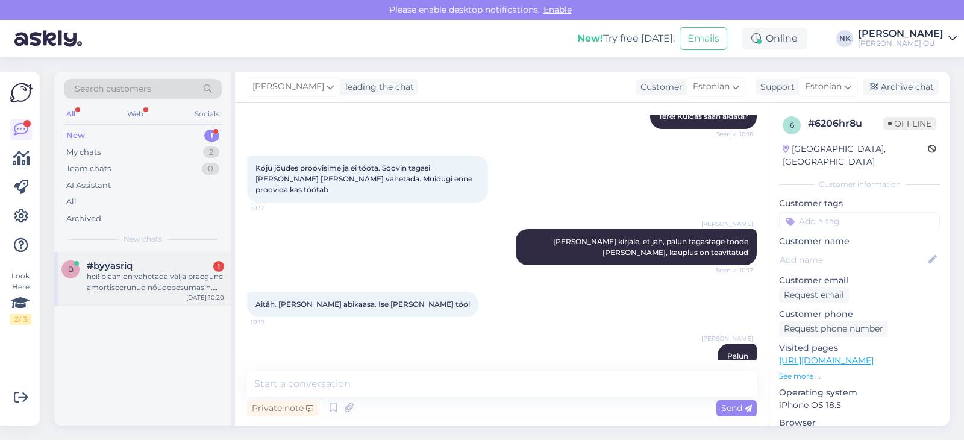
click at [117, 281] on div "hei! plaan on vahetada välja praegune amortiseerunud nõudepesumasin. kuidas tän…" at bounding box center [155, 282] width 137 height 22
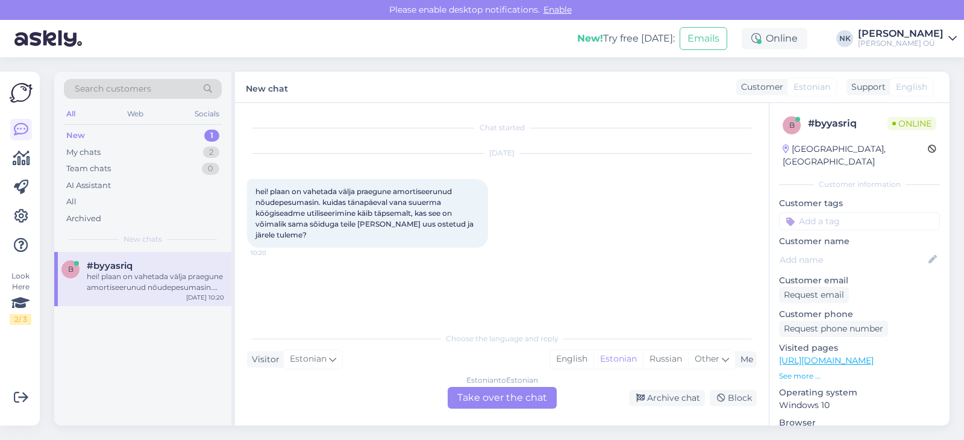
scroll to position [0, 0]
click at [488, 398] on div "Estonian to Estonian Take over the chat" at bounding box center [502, 398] width 109 height 22
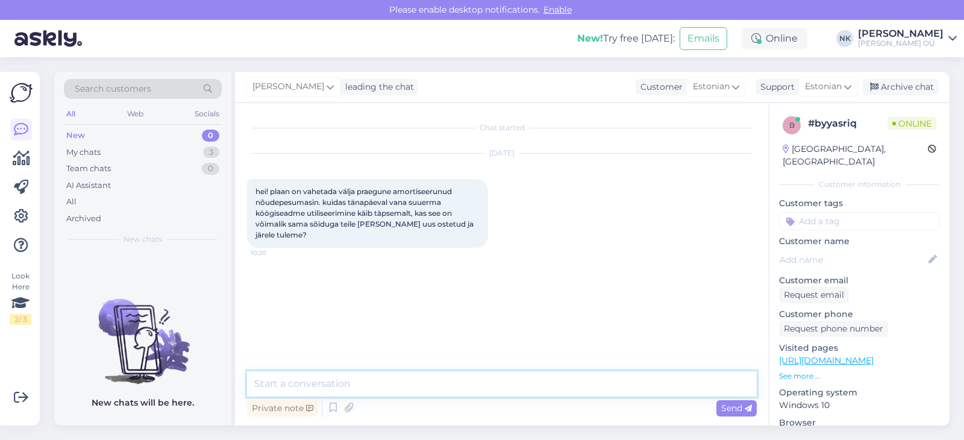
click at [465, 395] on textarea at bounding box center [502, 383] width 510 height 25
type textarea "Tere! Jah, kui ostate meie poest uue nõudepesumasina, saate tagastada [PERSON_N…"
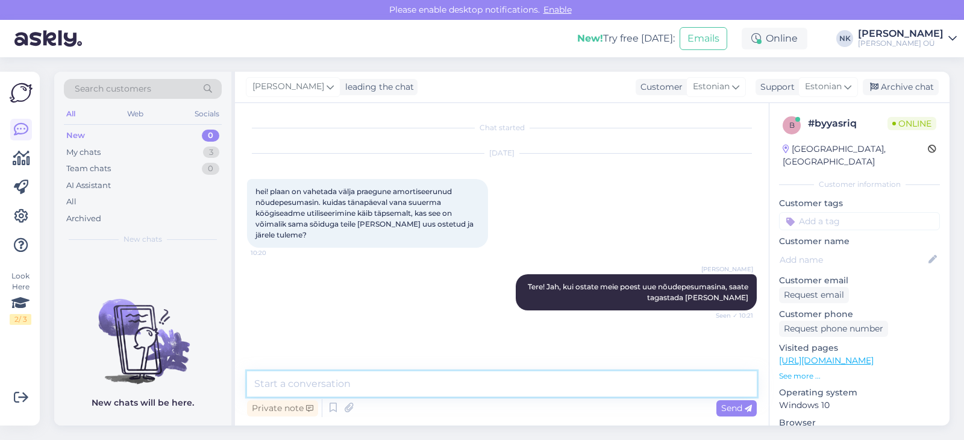
scroll to position [25, 0]
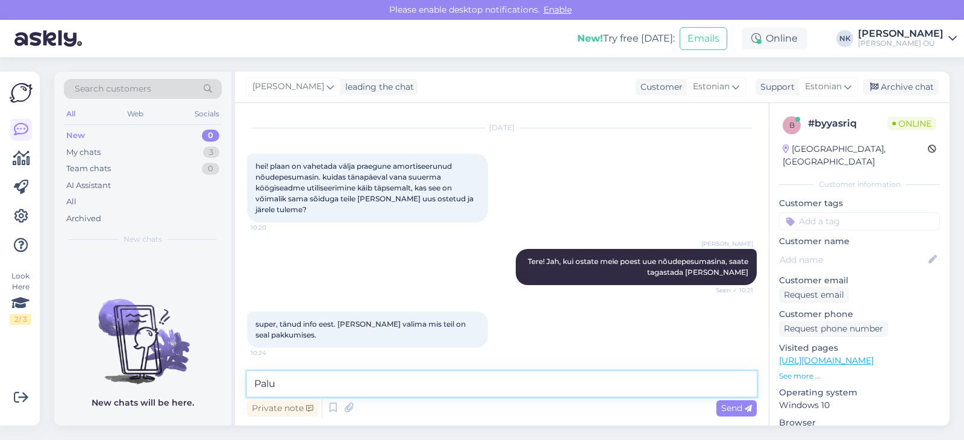
type textarea "Palun"
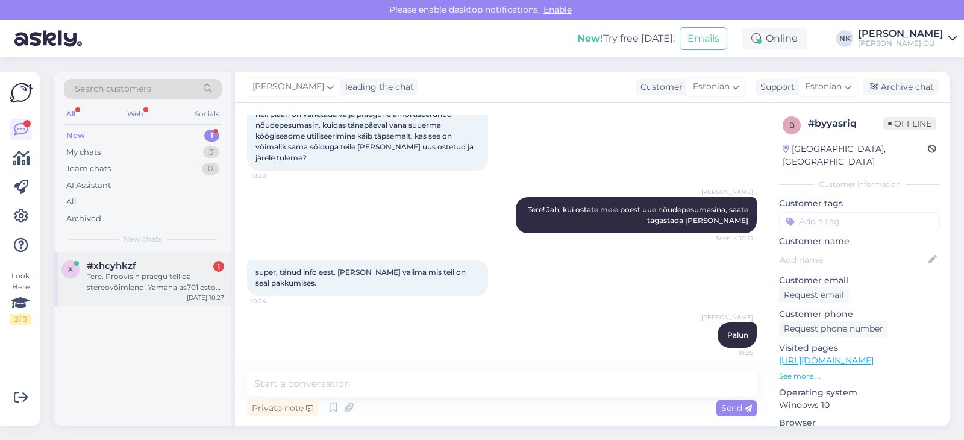
click at [114, 283] on div "Tere. Proovisin praegu tellida stereovõimlendi Yamaha as701 esto järelmaksuga. …" at bounding box center [155, 282] width 137 height 22
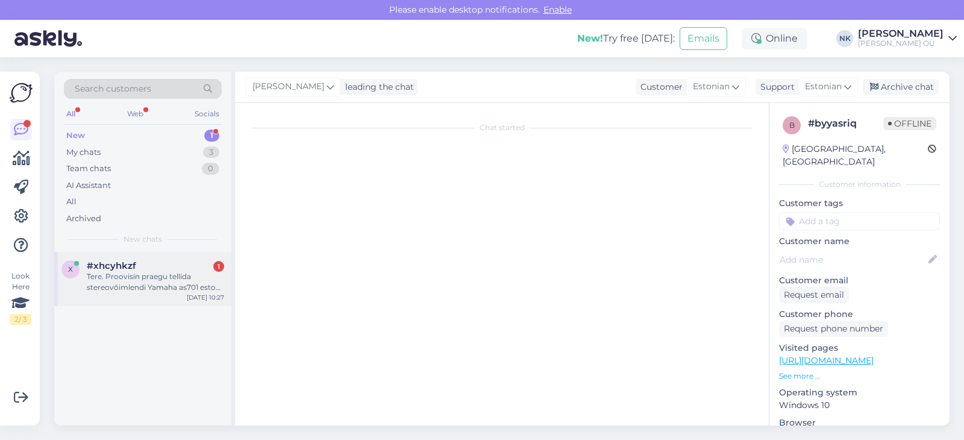
scroll to position [0, 0]
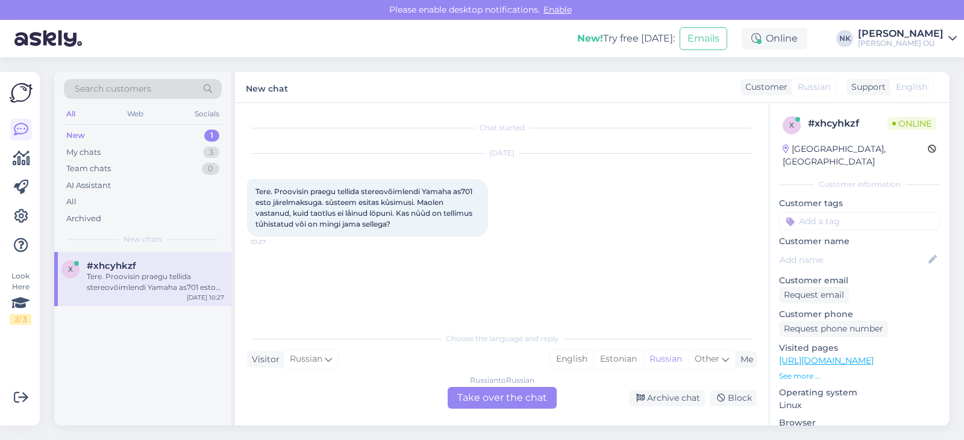
click at [482, 396] on div "Russian to Russian Take over the chat" at bounding box center [502, 398] width 109 height 22
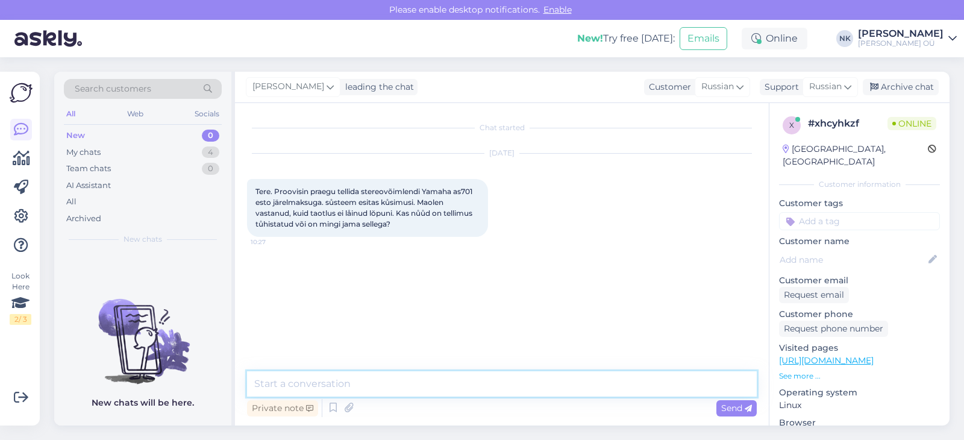
click at [455, 387] on textarea at bounding box center [502, 383] width 510 height 25
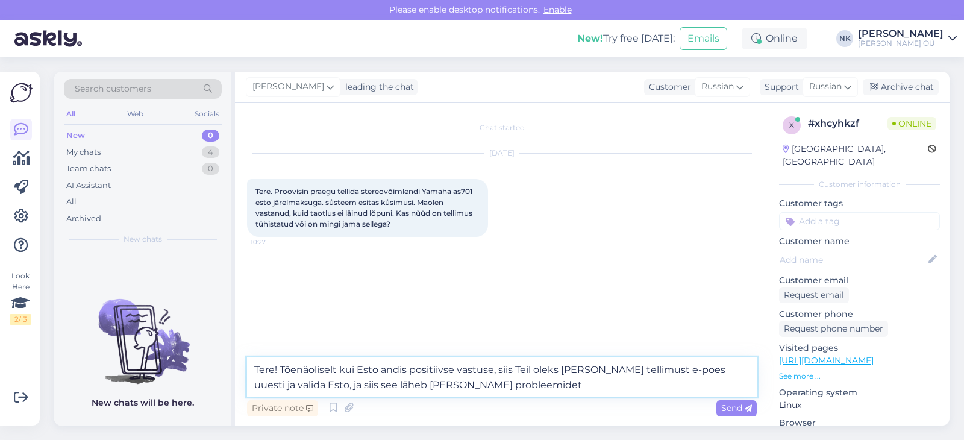
type textarea "Tere! Tõenäoliselt kui Esto andis positiivse vastuse, siis Teil oleks [PERSON_N…"
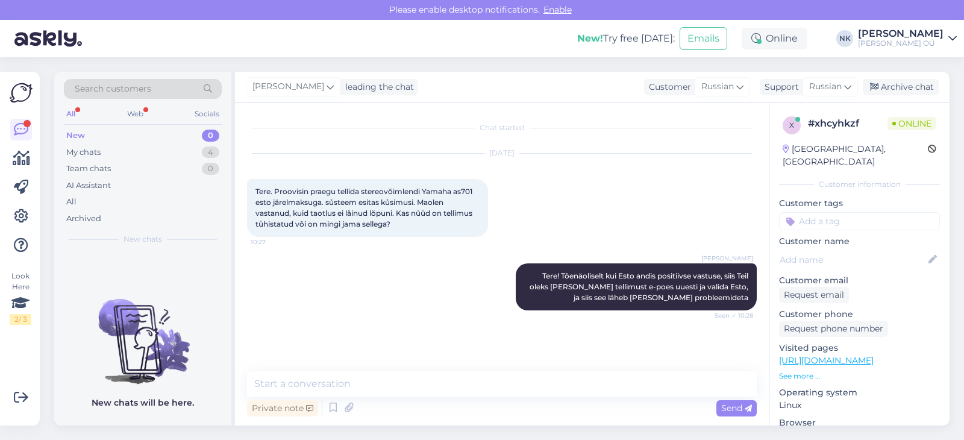
scroll to position [25, 0]
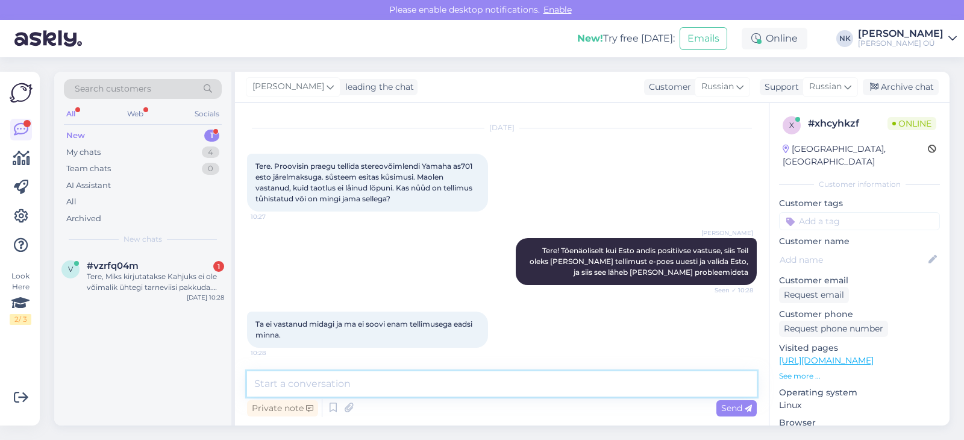
click at [406, 373] on textarea at bounding box center [502, 383] width 510 height 25
click at [404, 382] on textarea at bounding box center [502, 383] width 510 height 25
type textarea "Oskate öelda tellimuse numbri? Ma saan kontrollida kas see on tühistatud või mi…"
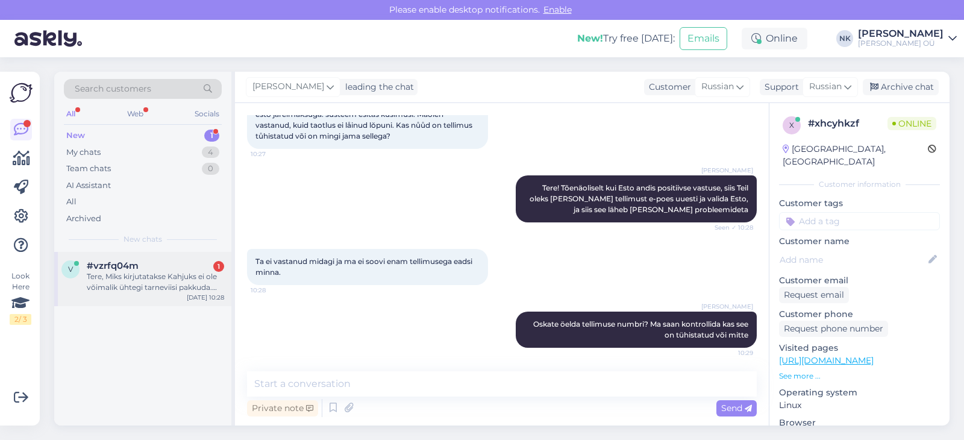
click at [164, 292] on div "Tere, Miks kirjutatakse Kahjuks ei ole võimalik ühtegi tarneviisi pakkuda. Tehk…" at bounding box center [155, 282] width 137 height 22
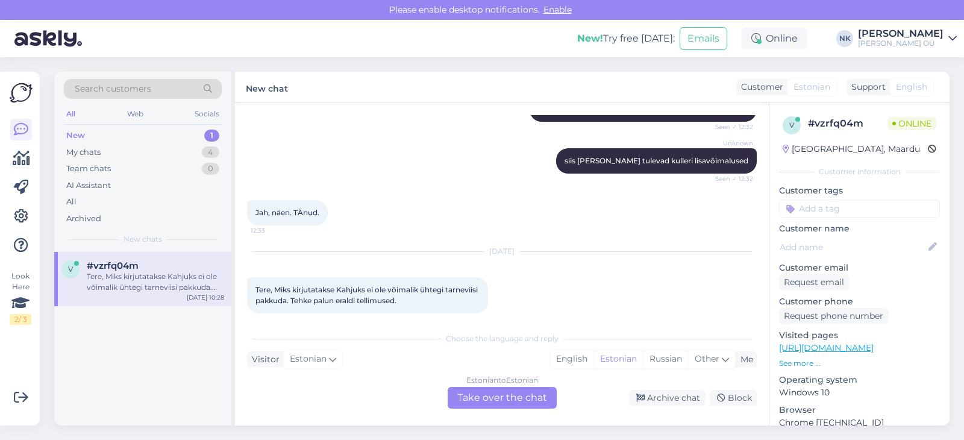
click at [488, 402] on div "Estonian to Estonian Take over the chat" at bounding box center [502, 398] width 109 height 22
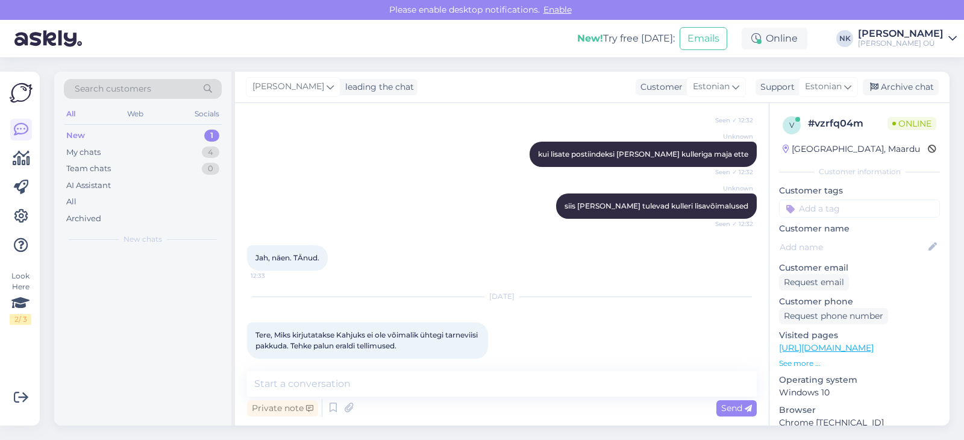
click at [454, 396] on div "Private note Send" at bounding box center [502, 407] width 510 height 23
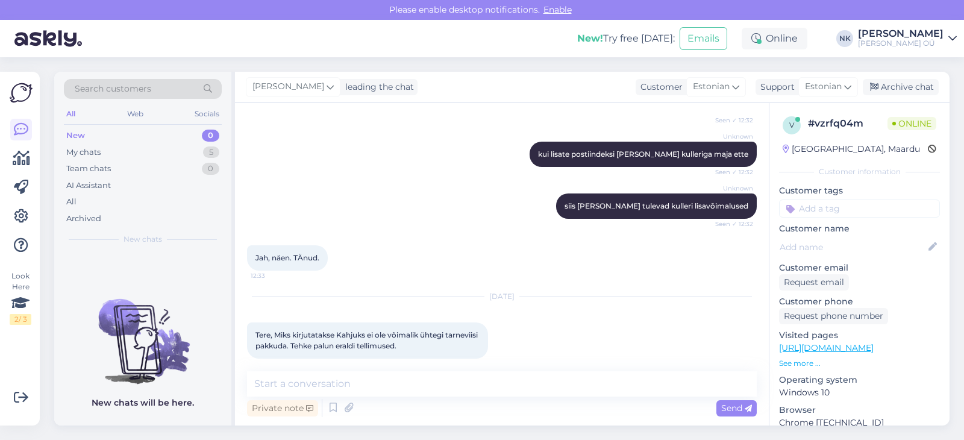
click at [454, 396] on div "Private note Send" at bounding box center [502, 407] width 510 height 23
click at [454, 392] on textarea at bounding box center [502, 383] width 510 height 25
type textarea "A"
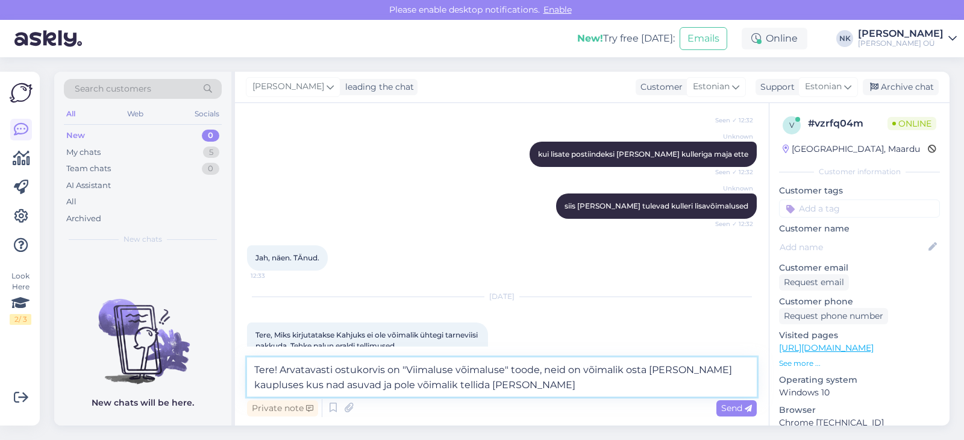
type textarea "Tere! Arvatavasti ostukorvis on "Viimaluse võimaluse" toode, neid on võimalik o…"
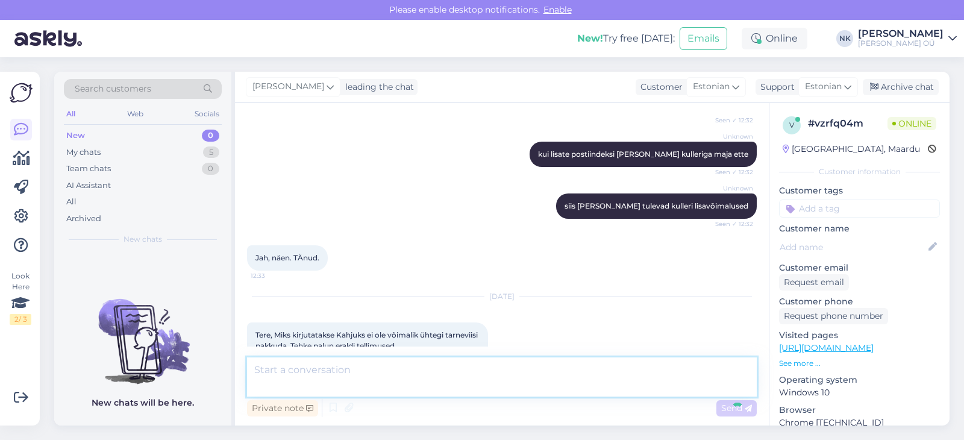
scroll to position [708, 0]
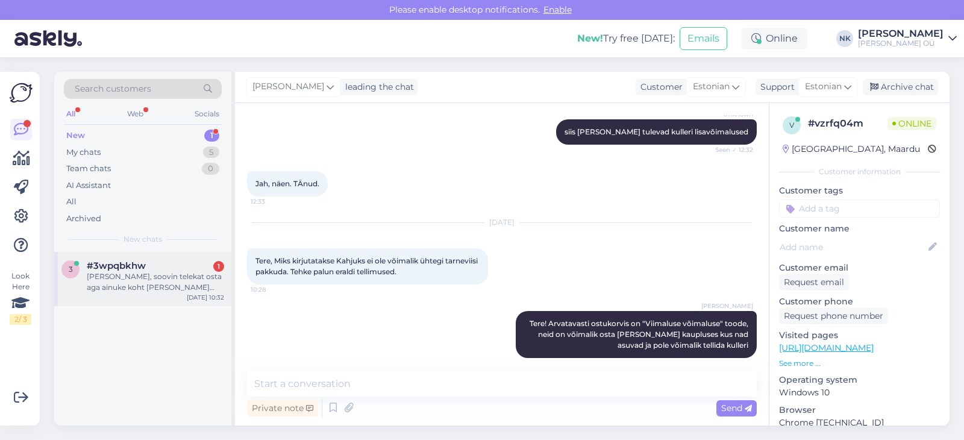
click at [210, 281] on div "[PERSON_NAME], soovin telekat osta aga ainuke koht [PERSON_NAME] saab on [GEOGR…" at bounding box center [155, 282] width 137 height 22
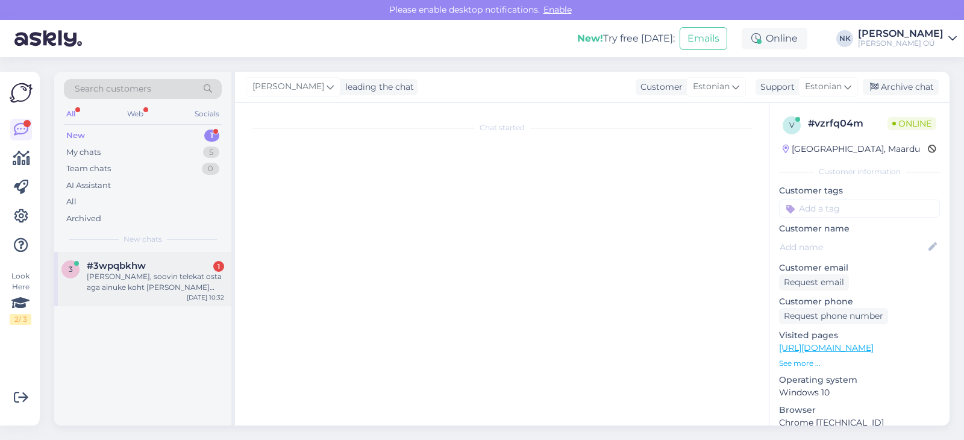
scroll to position [0, 0]
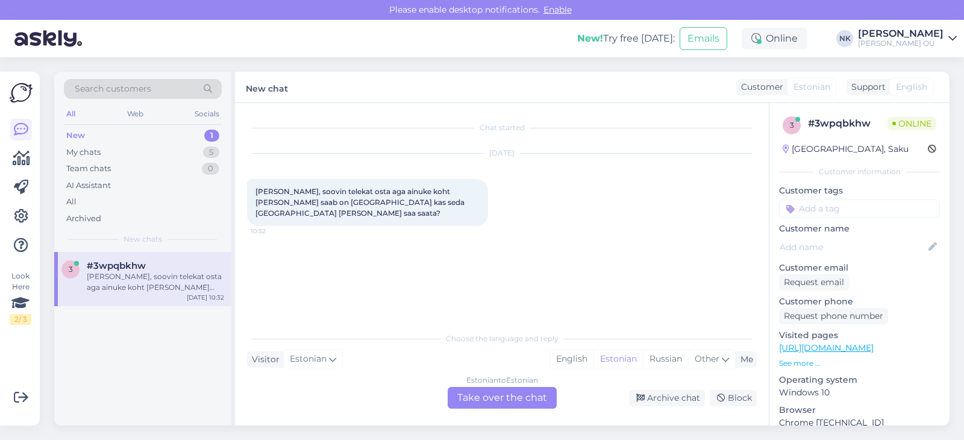
click at [479, 381] on div "Estonian to Estonian" at bounding box center [502, 380] width 72 height 11
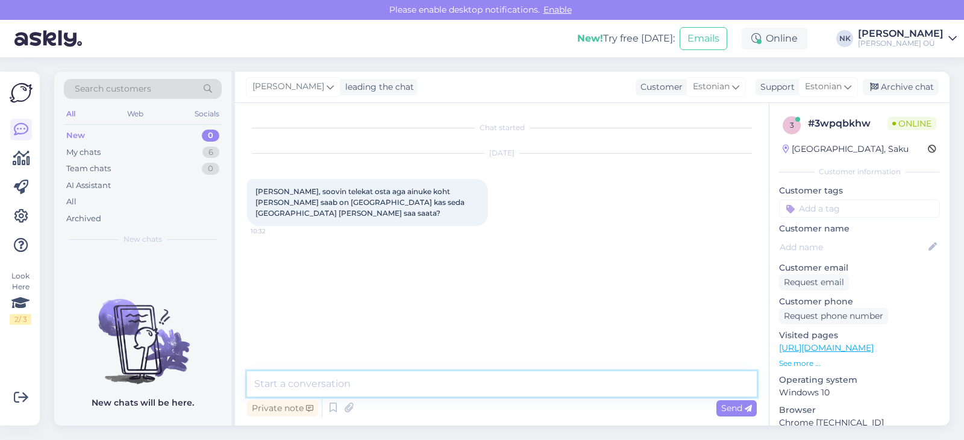
click at [479, 387] on textarea at bounding box center [502, 383] width 510 height 25
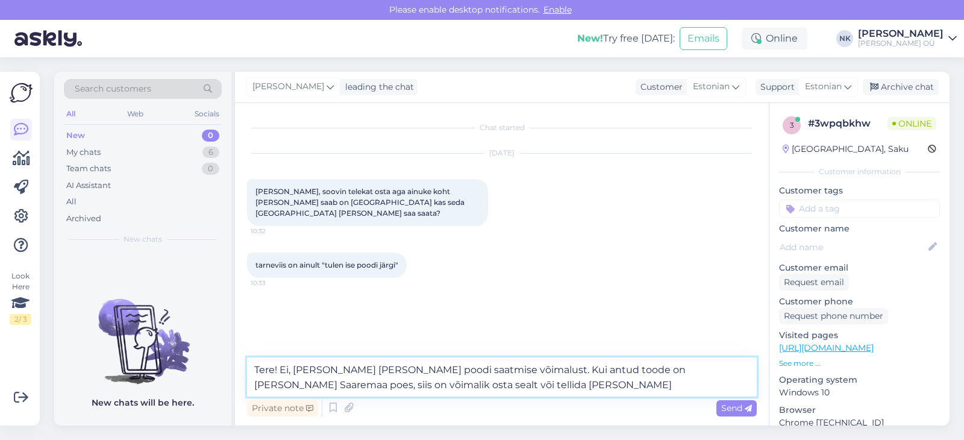
type textarea "Tere! Ei, [PERSON_NAME] [PERSON_NAME] poodi saatmise võimalust. Kui antud toode…"
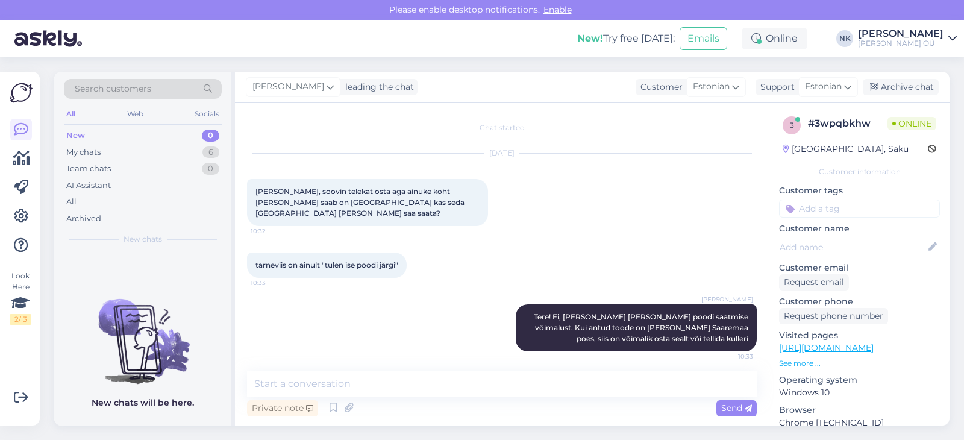
click at [866, 354] on p "[URL][DOMAIN_NAME]" at bounding box center [859, 348] width 161 height 13
click at [866, 352] on link "[URL][DOMAIN_NAME]" at bounding box center [826, 347] width 95 height 11
click at [366, 381] on textarea at bounding box center [502, 383] width 510 height 25
type textarea "P"
click at [126, 149] on div "My chats 6" at bounding box center [143, 152] width 158 height 17
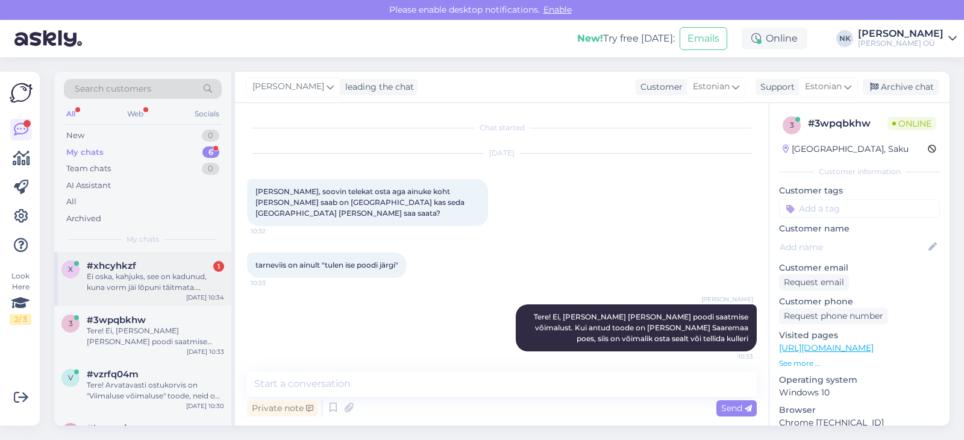
click at [126, 295] on div "x #xhcyhkzf 1 Ei oska, kahjuks, see on kadunud, kuna vorm jäi lŏpuni tăitmata. …" at bounding box center [142, 279] width 177 height 54
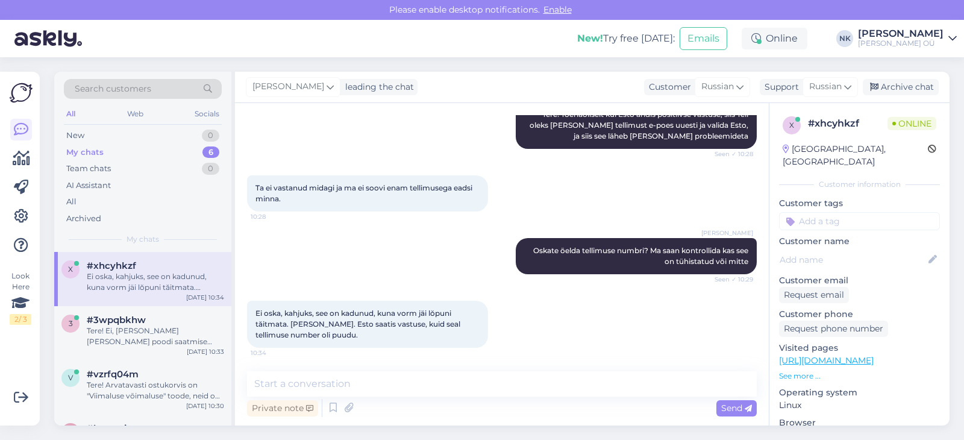
click at [337, 322] on span "Ei oska, kahjuks, see on kadunud, kuna vorm jäi lŏpuni tăitmata. [PERSON_NAME].…" at bounding box center [358, 323] width 207 height 31
copy span "Šlenduhhov"
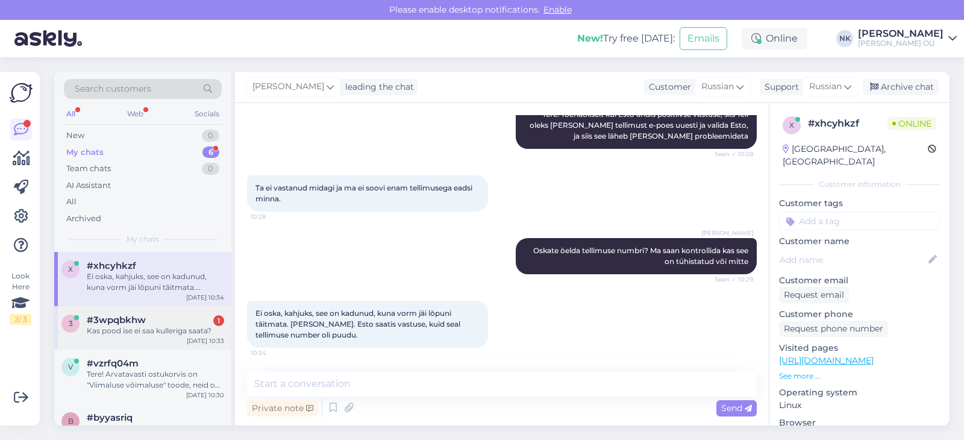
click at [192, 320] on div "#3wpqbkhw 1" at bounding box center [155, 319] width 137 height 11
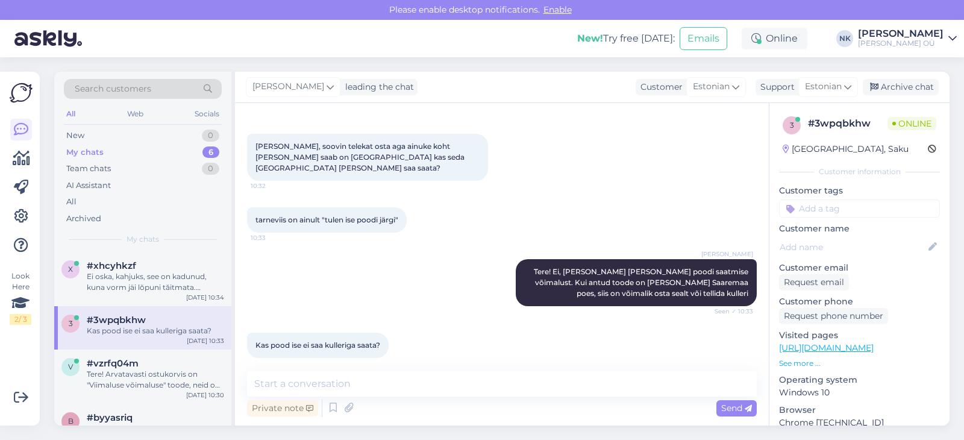
scroll to position [45, 0]
click at [303, 382] on textarea at bounding box center [502, 383] width 510 height 25
click at [327, 388] on textarea at bounding box center [502, 383] width 510 height 25
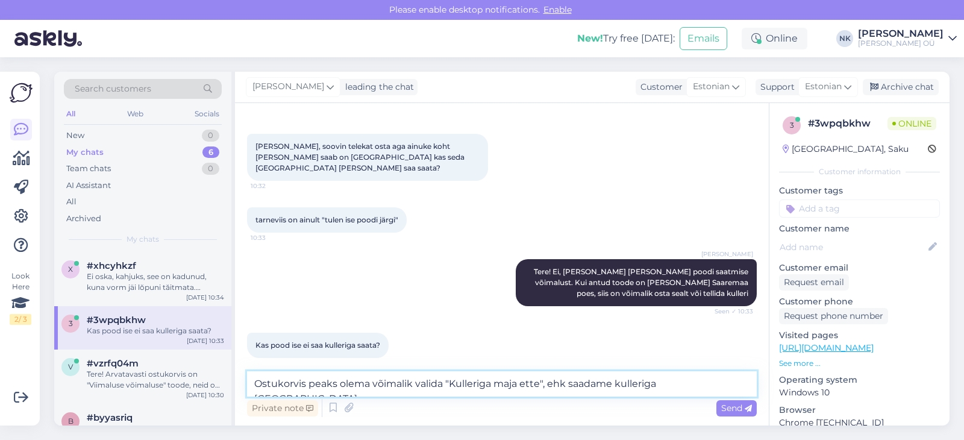
type textarea "Ostukorvis peaks olema võimalik valida "Kulleriga maja ette", ehk saadame kulle…"
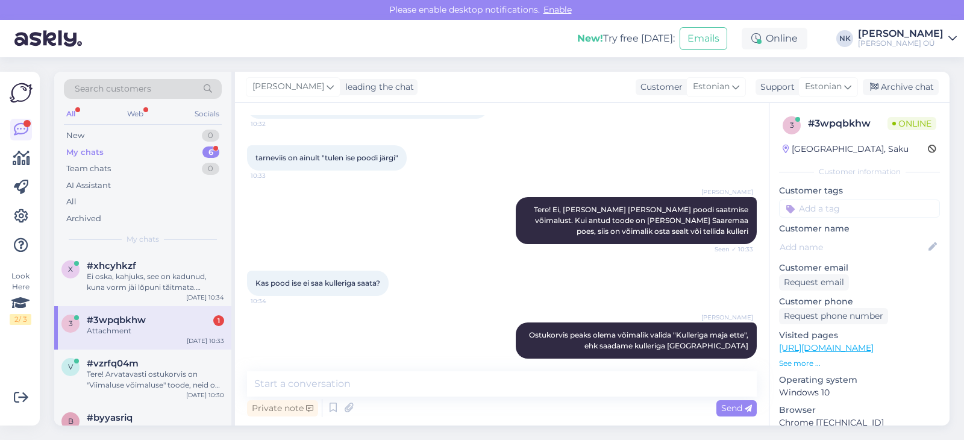
scroll to position [183, 0]
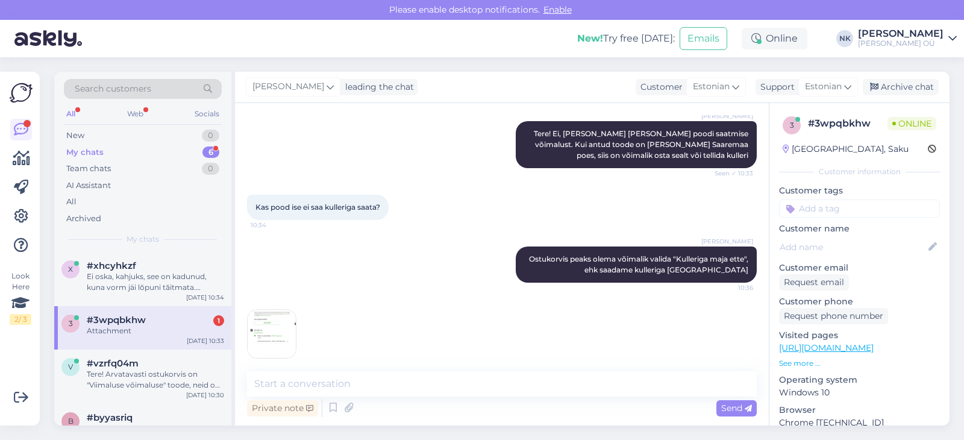
click at [264, 317] on img at bounding box center [272, 334] width 48 height 48
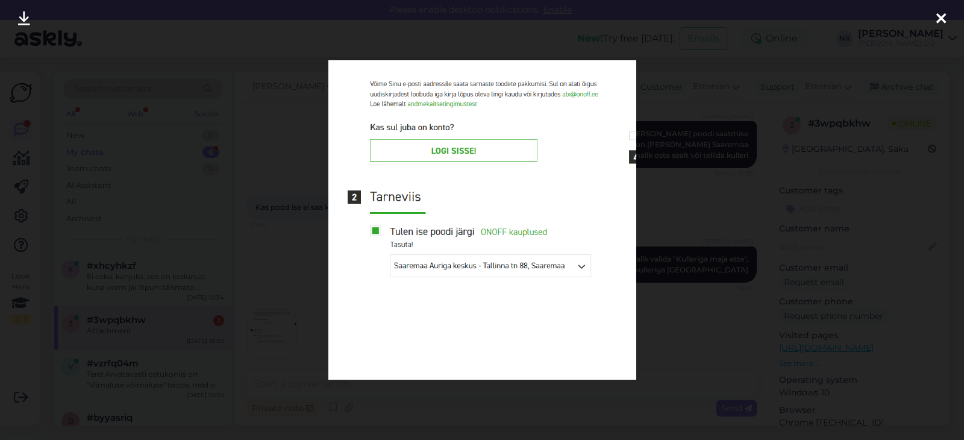
click at [716, 228] on div at bounding box center [482, 220] width 964 height 440
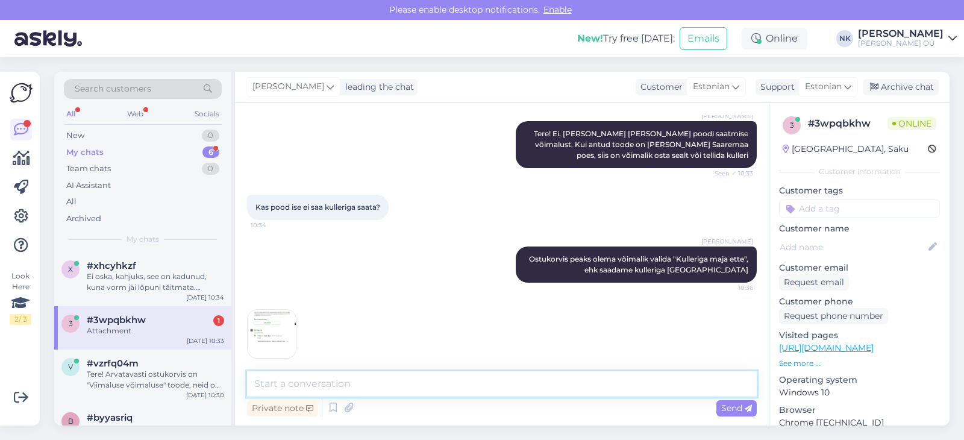
click at [350, 390] on textarea at bounding box center [502, 383] width 510 height 25
type textarea "З"
type textarea "Palun öelge mis tootega tegu, mudeli nimetus või tootekood"
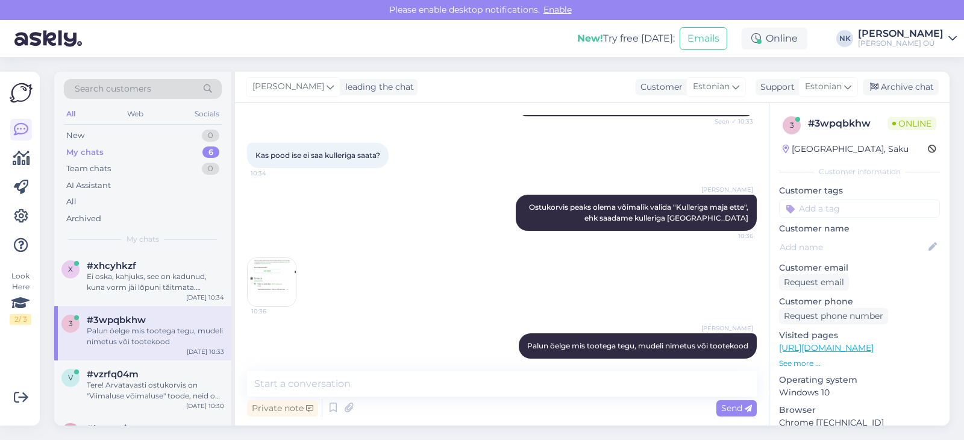
scroll to position [310, 0]
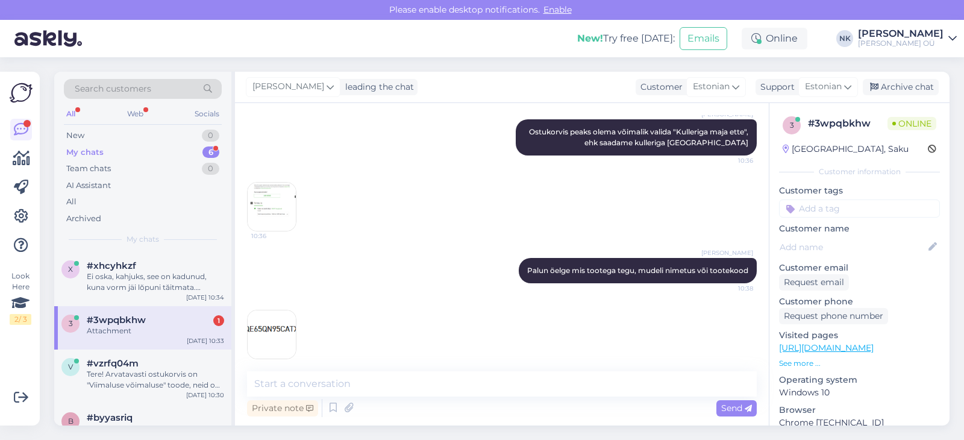
click at [281, 312] on img at bounding box center [272, 334] width 48 height 48
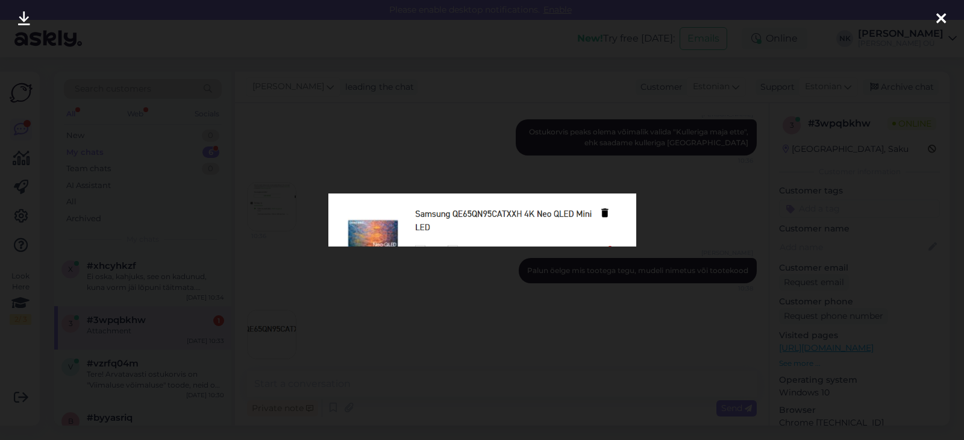
click at [647, 131] on div at bounding box center [482, 220] width 964 height 440
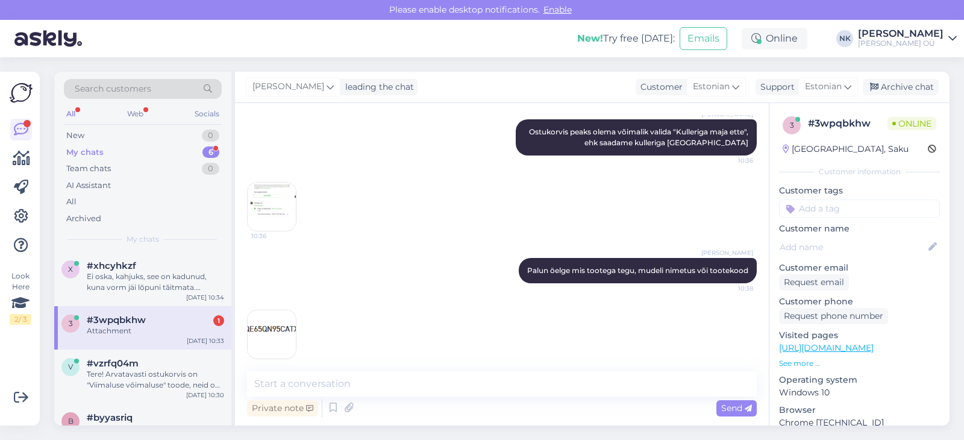
click at [892, 353] on p "[URL][DOMAIN_NAME]" at bounding box center [859, 348] width 161 height 13
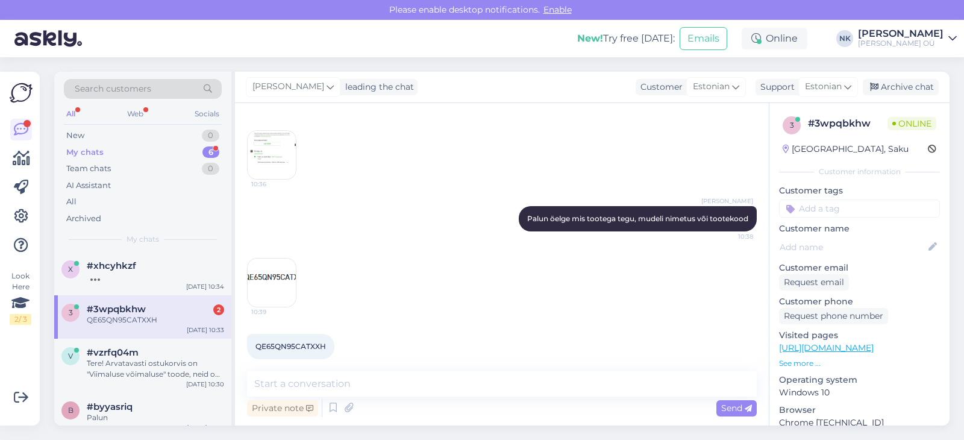
click at [863, 350] on link "[URL][DOMAIN_NAME]" at bounding box center [826, 347] width 95 height 11
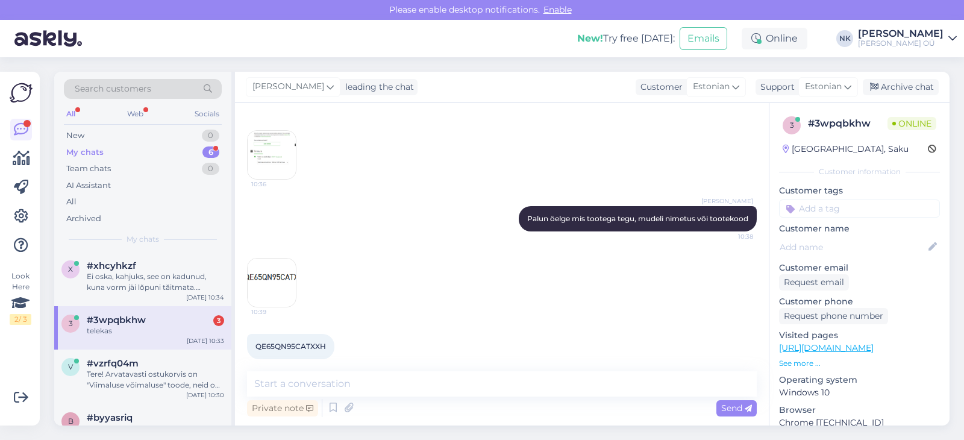
scroll to position [414, 0]
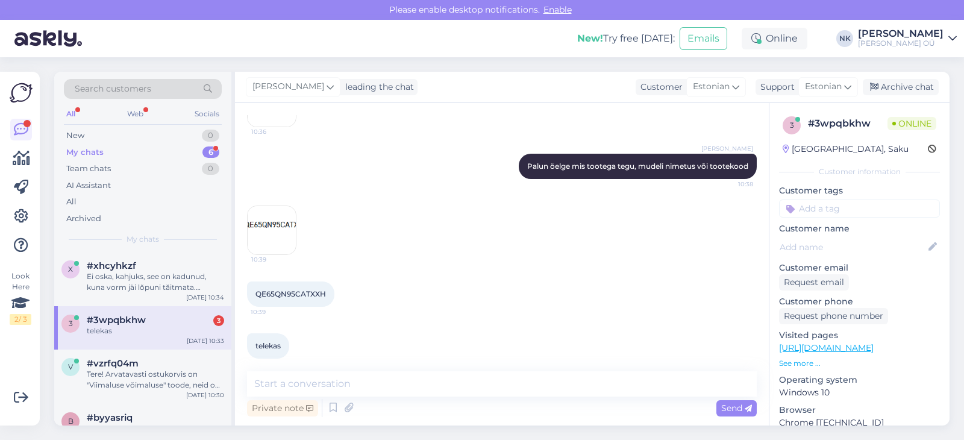
click at [402, 366] on div "Chat started [DATE] tere, soovin telekat osta aga ainuke koht [PERSON_NAME] saa…" at bounding box center [502, 264] width 534 height 322
click at [402, 378] on textarea at bounding box center [502, 383] width 510 height 25
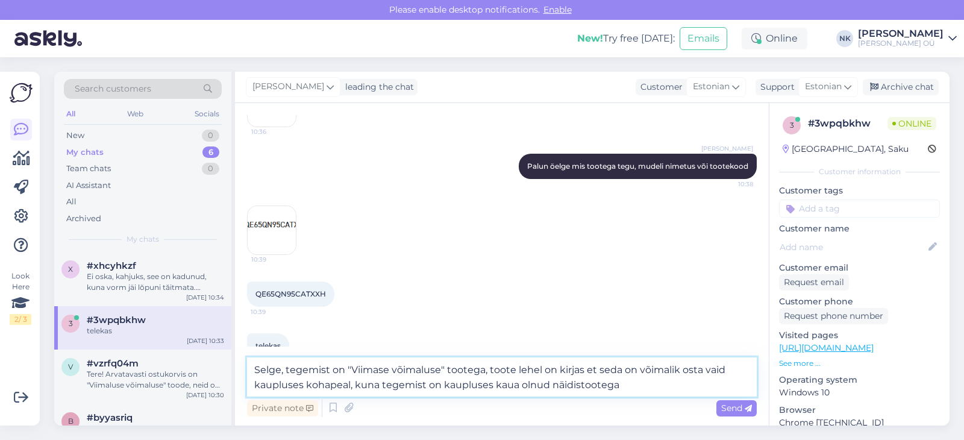
click at [351, 384] on textarea "Selge, tegemist on "Viimase võimaluse" tootega, toote lehel on kirjas et seda o…" at bounding box center [502, 376] width 510 height 39
type textarea "Selge, tegemist on "Viimase võimaluse" tootega, toote lehel on kirjas et seda o…"
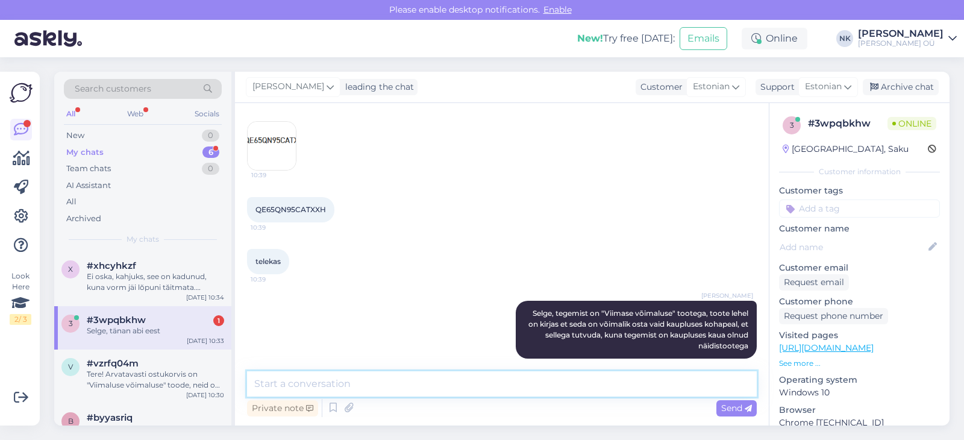
scroll to position [551, 0]
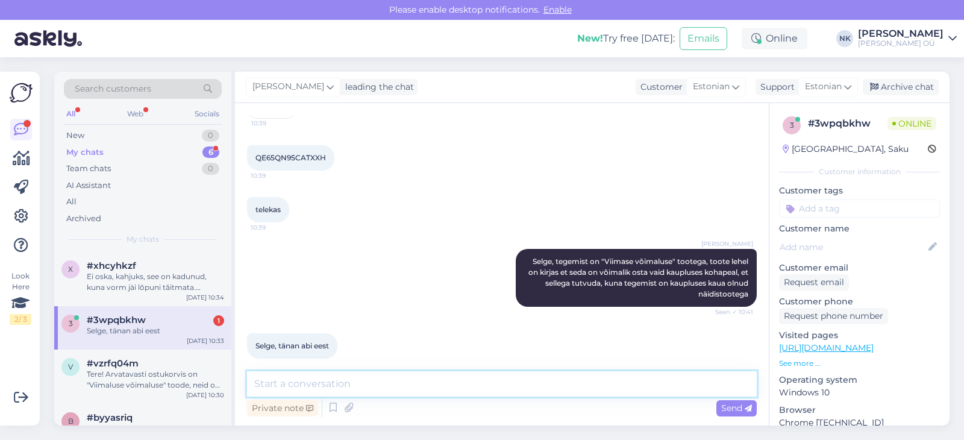
click at [310, 376] on textarea at bounding box center [502, 383] width 510 height 25
type textarea "Palun"
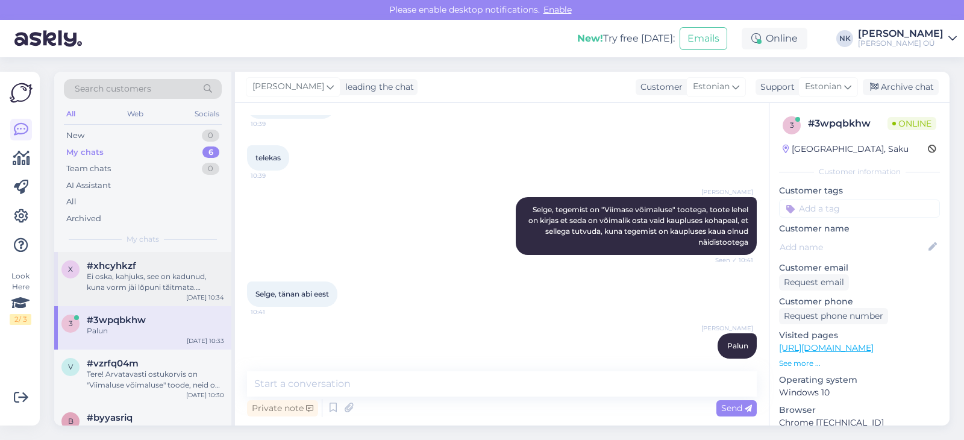
click at [148, 291] on div "Ei oska, kahjuks, see on kadunud, kuna vorm jäi lŏpuni tăitmata. [PERSON_NAME].…" at bounding box center [155, 282] width 137 height 22
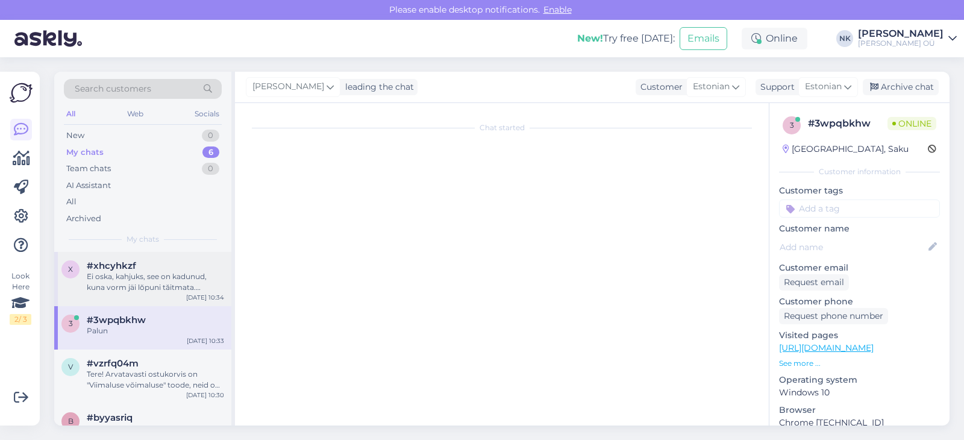
scroll to position [161, 0]
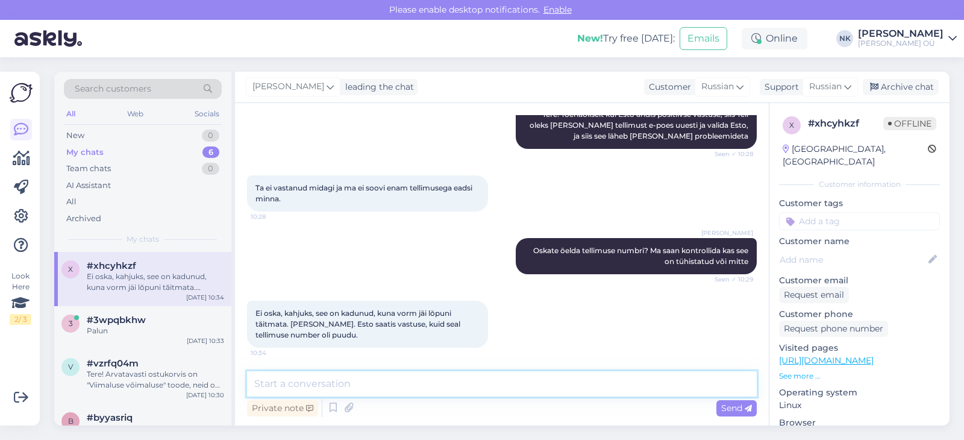
click at [496, 393] on textarea at bounding box center [502, 383] width 510 height 25
click at [395, 377] on textarea at bounding box center [502, 383] width 510 height 25
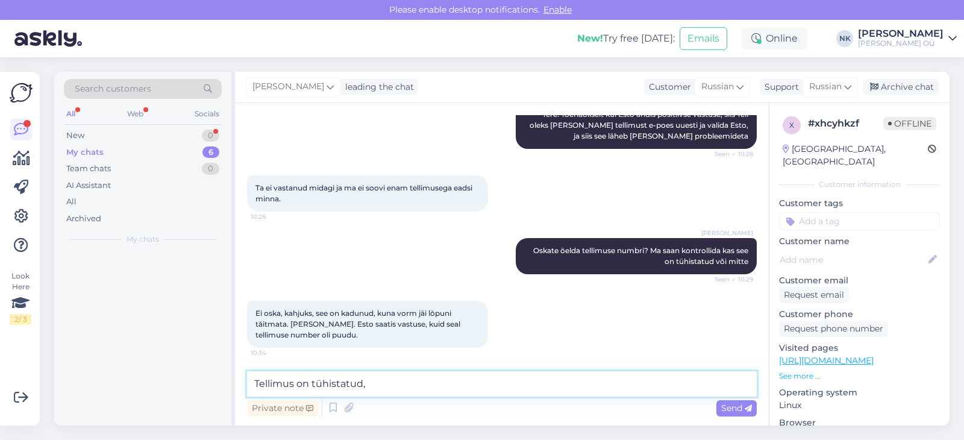
type textarea "Tellimus on tühistatud"
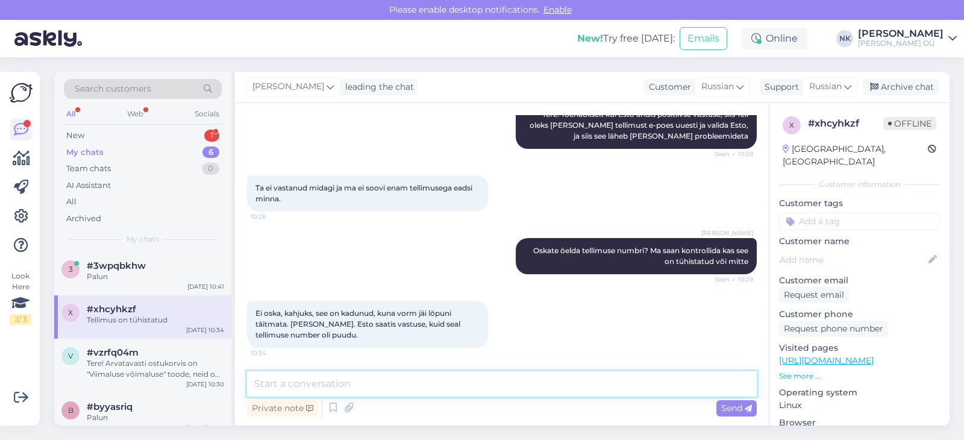
scroll to position [214, 0]
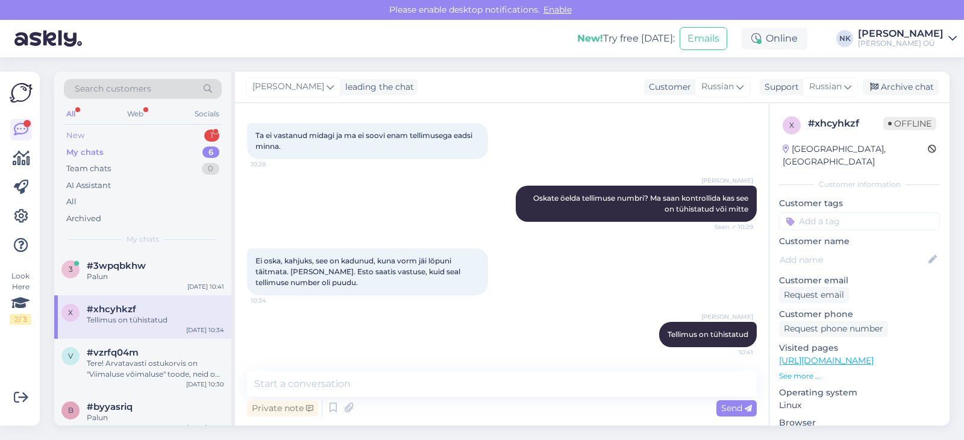
click at [116, 135] on div "New 1" at bounding box center [143, 135] width 158 height 17
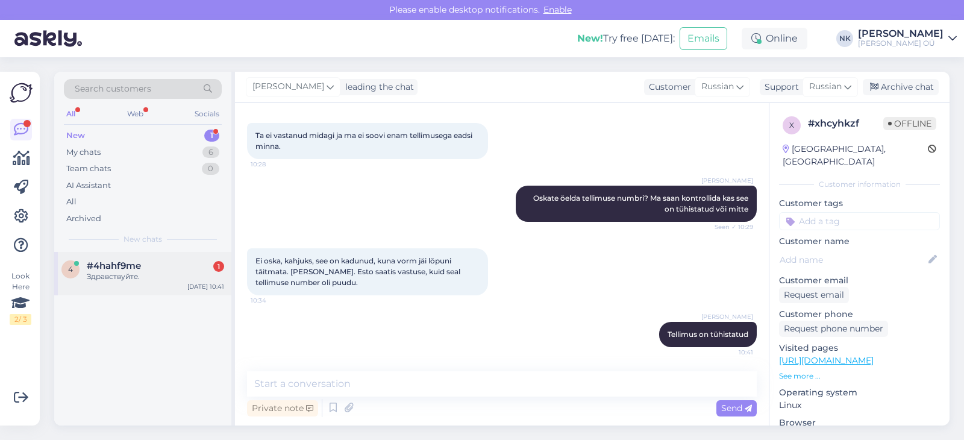
click at [178, 267] on div "#4hahf9me 1" at bounding box center [155, 265] width 137 height 11
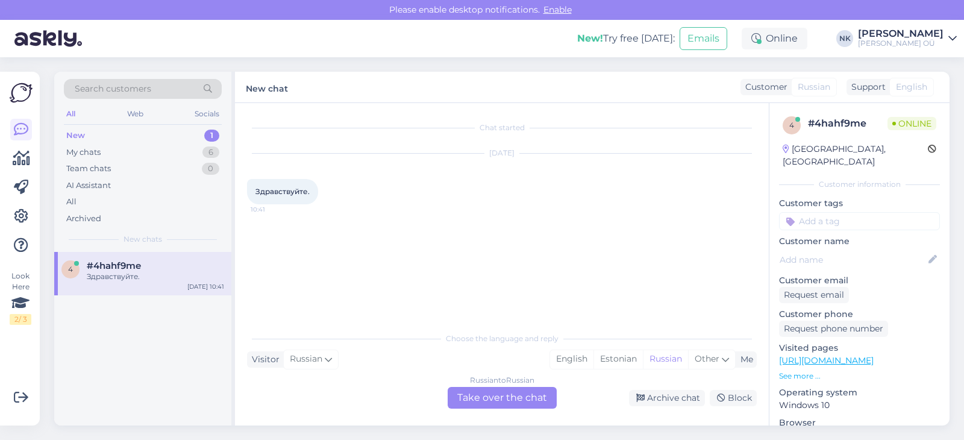
scroll to position [0, 0]
click at [499, 394] on div "Russian to Russian Take over the chat" at bounding box center [502, 398] width 109 height 22
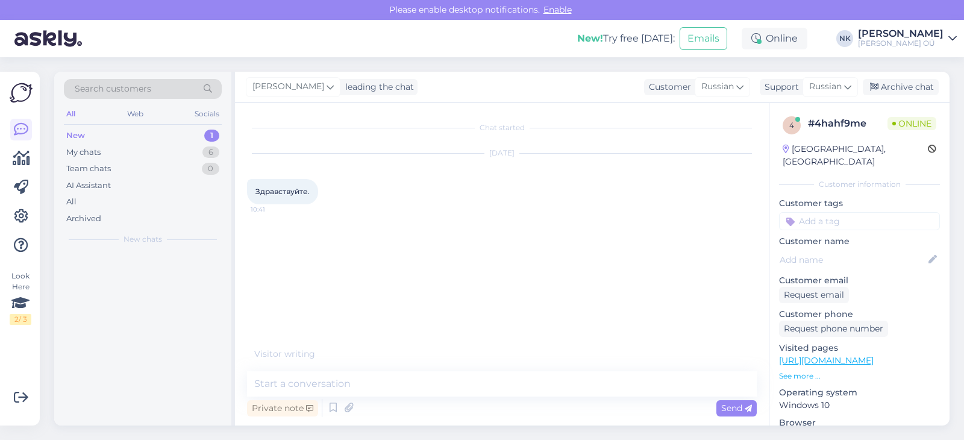
click at [445, 378] on textarea at bounding box center [502, 383] width 510 height 25
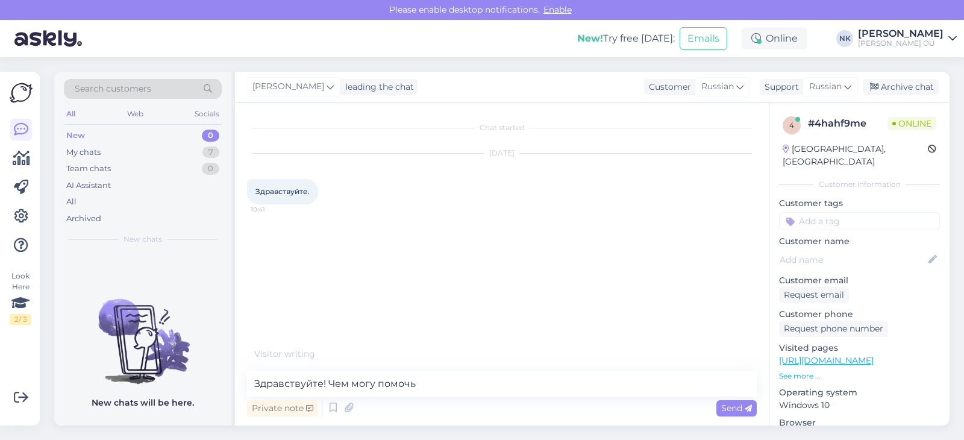
type textarea "Здравствуйте! Чем могу помочь?"
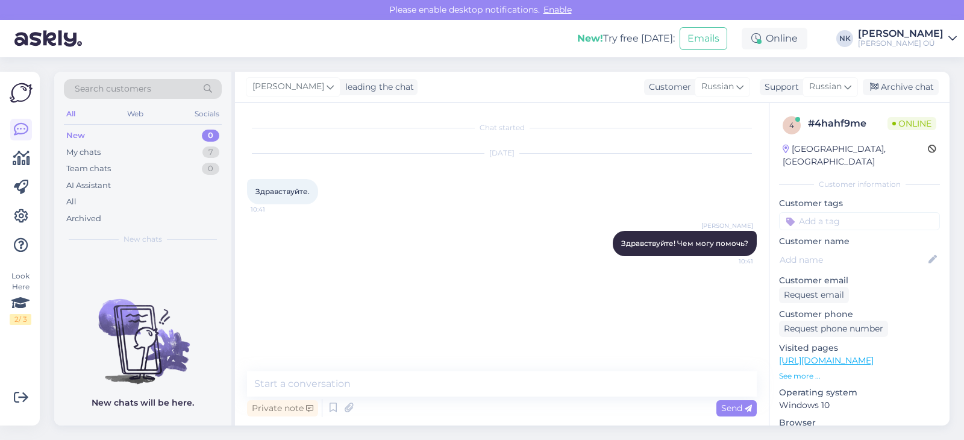
click at [844, 355] on link "[URL][DOMAIN_NAME]" at bounding box center [826, 360] width 95 height 11
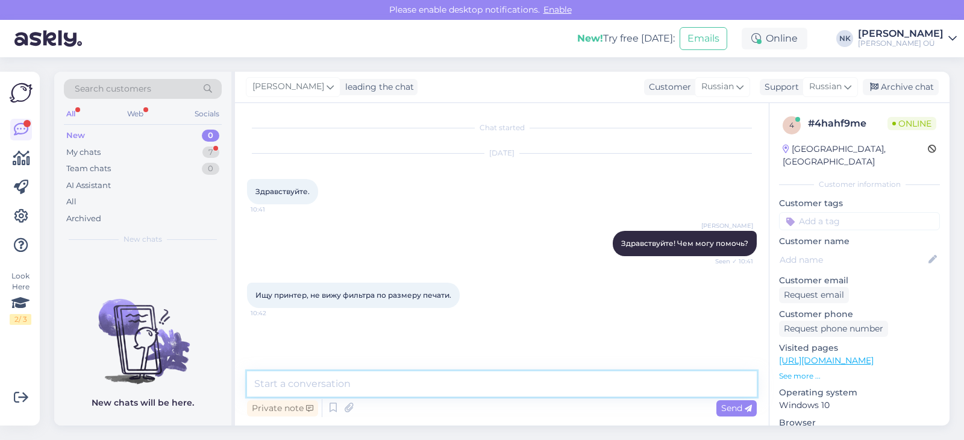
click at [382, 384] on textarea at bounding box center [502, 383] width 510 height 25
paste textarea "[URL][DOMAIN_NAME]"
type textarea "Настроить фильтры можно здесь: [URL][DOMAIN_NAME]"
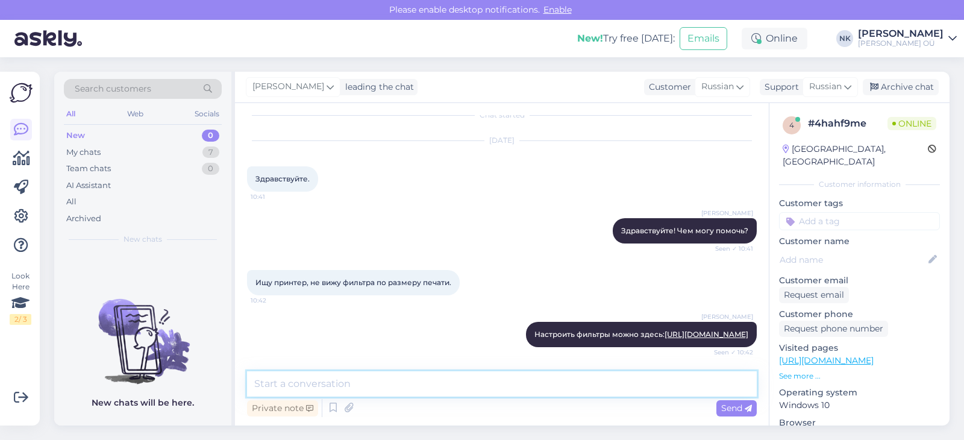
scroll to position [75, 0]
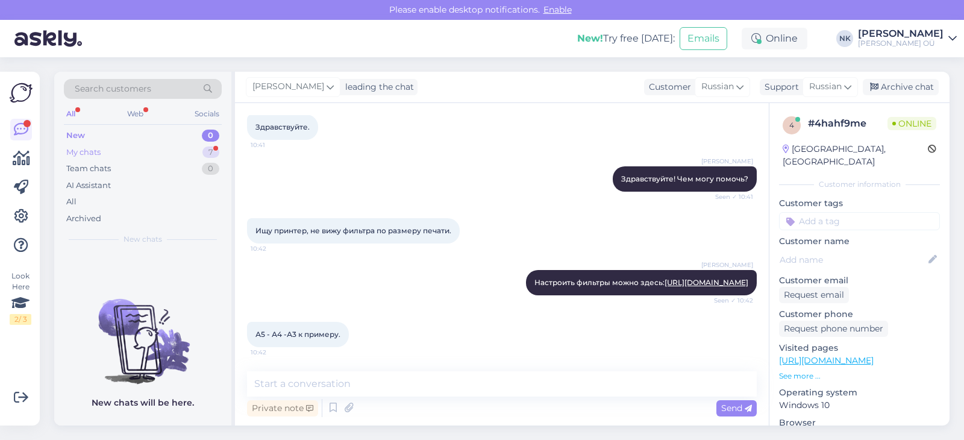
click at [135, 153] on div "My chats 7" at bounding box center [143, 152] width 158 height 17
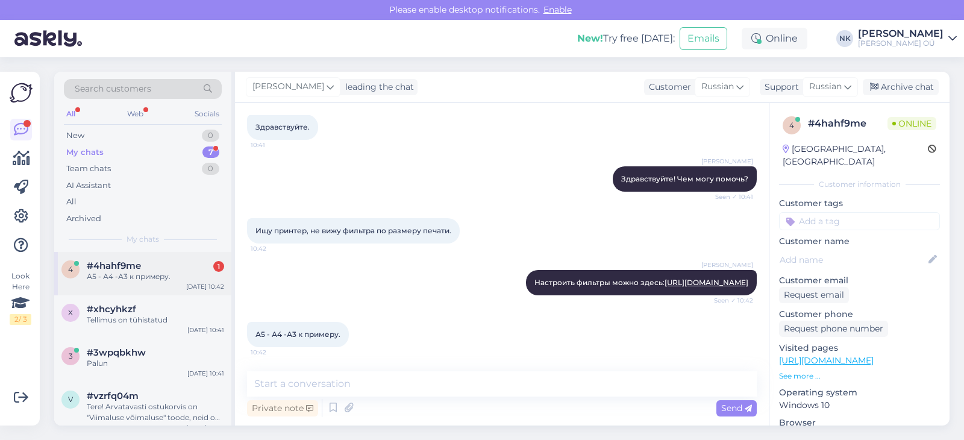
click at [137, 256] on div "4 #4hahf9me 1 А5 - А4 -А3 к примеру. [DATE] 10:42" at bounding box center [142, 273] width 177 height 43
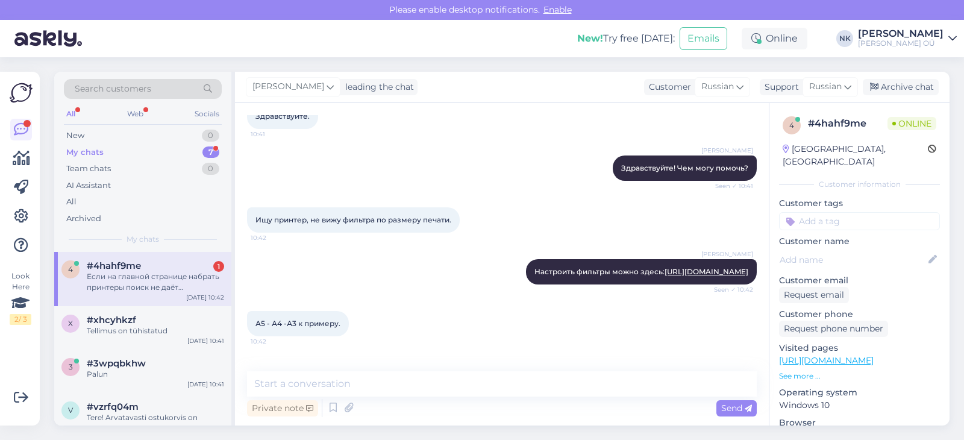
scroll to position [137, 0]
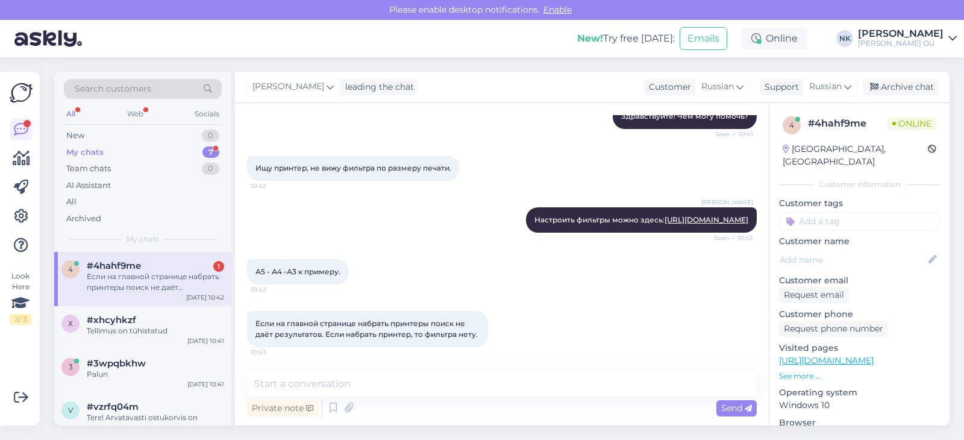
click at [428, 369] on div "Chat started [DATE] Здравствуйте. 10:41 [PERSON_NAME] Здравствуйте! Чем могу по…" at bounding box center [502, 264] width 534 height 322
click at [429, 380] on textarea at bounding box center [502, 383] width 510 height 25
type textarea "L"
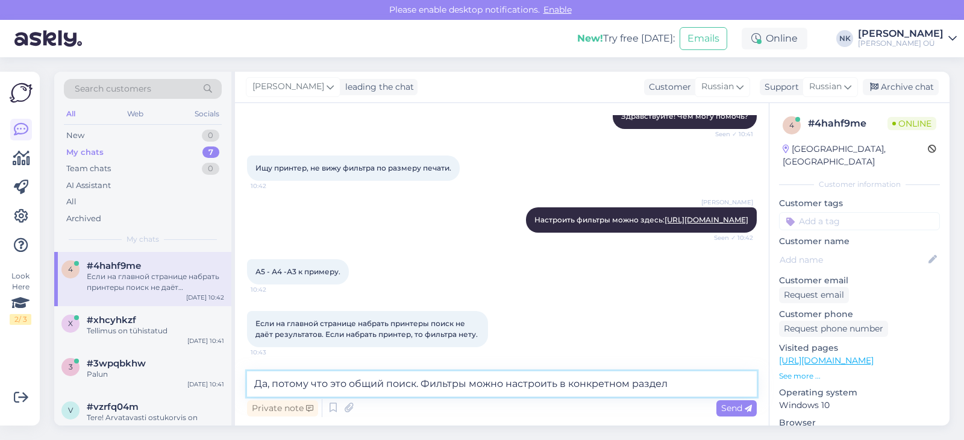
type textarea "Да, потому что это общий поиск. Фильтры можно настроить в конкретном разделе"
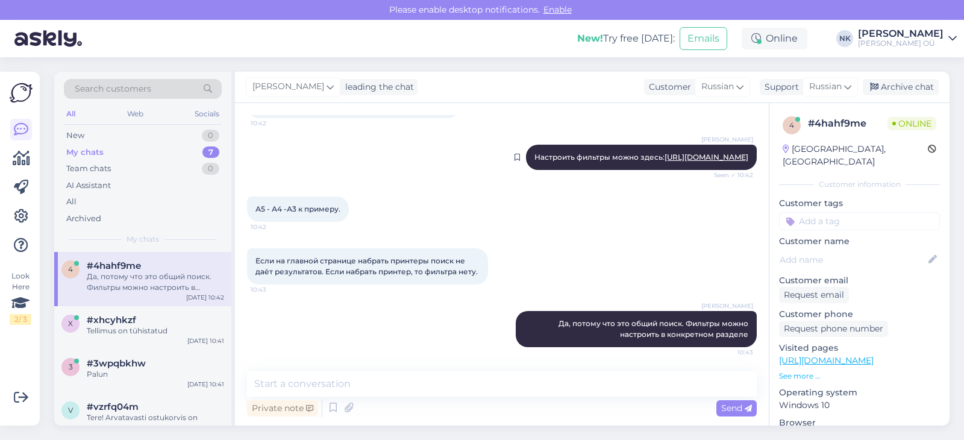
click at [746, 152] on link "[URL][DOMAIN_NAME]" at bounding box center [706, 156] width 84 height 9
click at [178, 320] on div "#xhcyhkzf" at bounding box center [155, 319] width 137 height 11
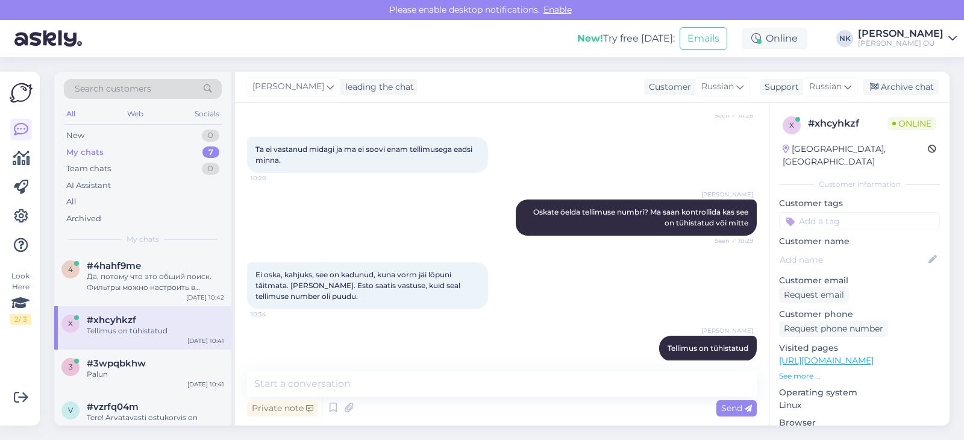
scroll to position [214, 0]
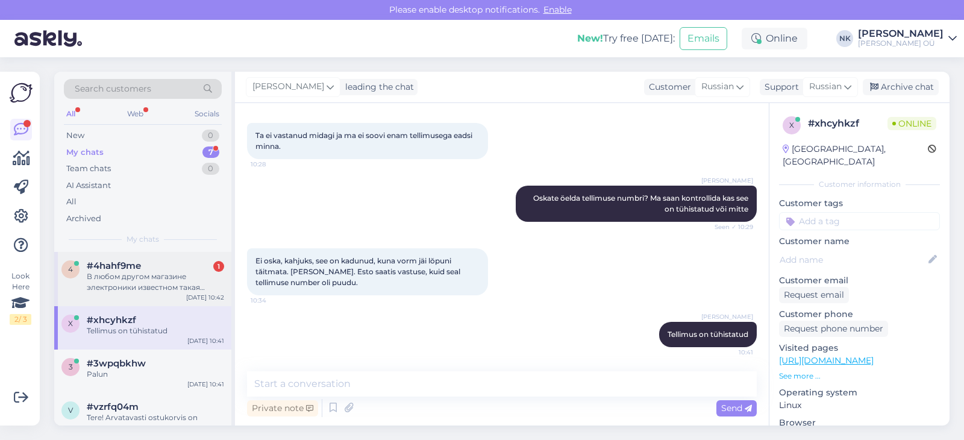
click at [103, 292] on div "В любом другом магазине электроники известном такая проблема решена, не моё дел…" at bounding box center [155, 282] width 137 height 22
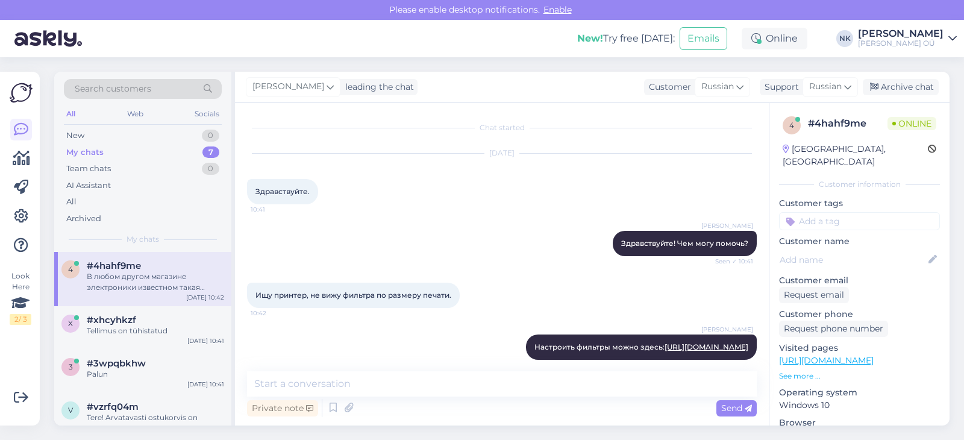
scroll to position [263, 0]
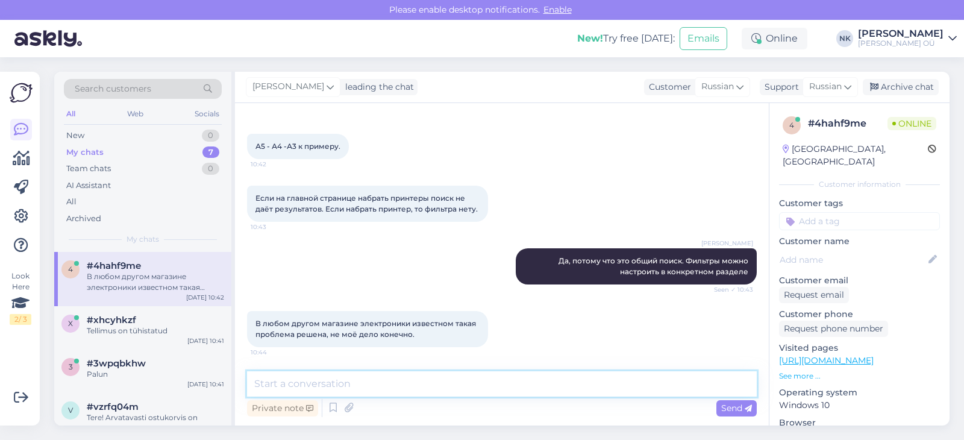
click at [348, 379] on textarea at bounding box center [502, 383] width 510 height 25
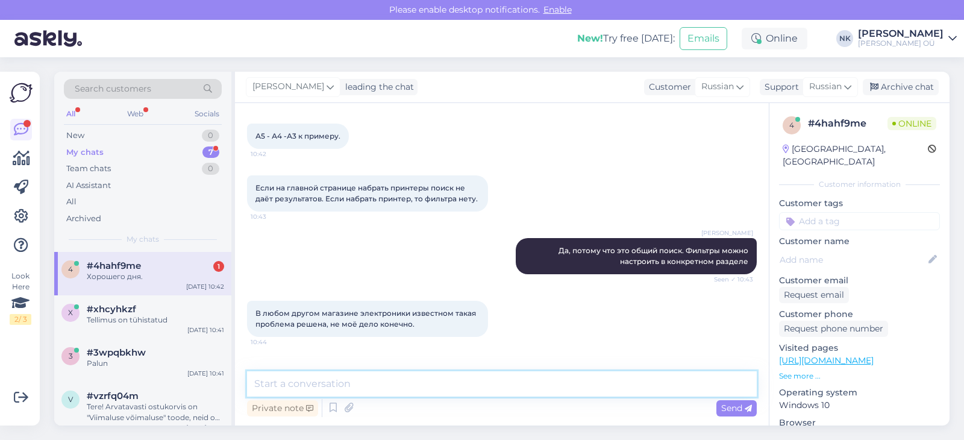
scroll to position [314, 0]
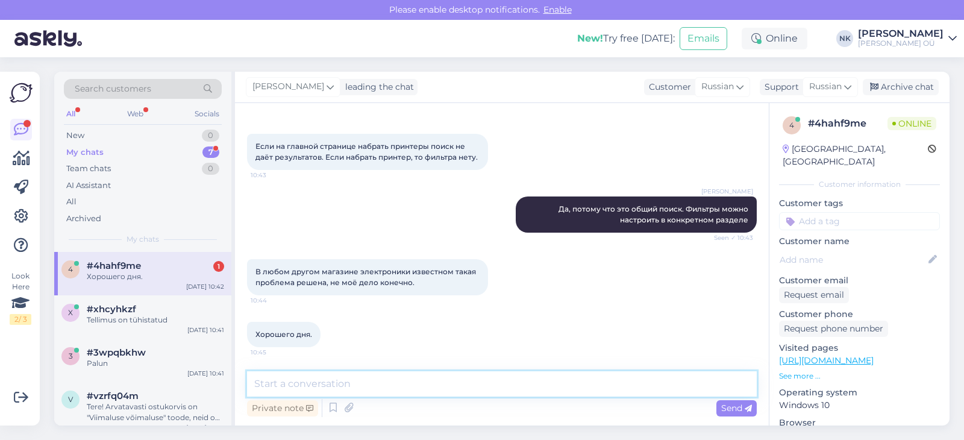
click at [405, 373] on textarea at bounding box center [502, 383] width 510 height 25
type textarea "Хорошего дня"
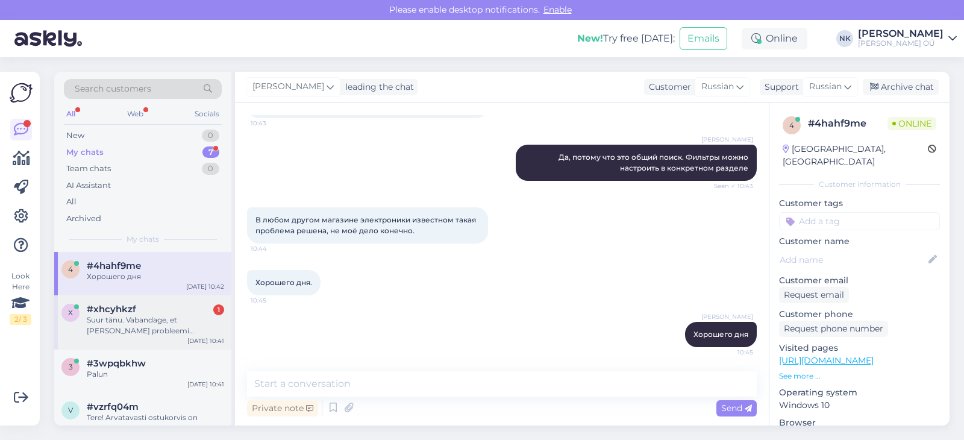
drag, startPoint x: 163, startPoint y: 315, endPoint x: 181, endPoint y: 305, distance: 20.8
click at [162, 315] on div "Suur tänu. Vabandage, et [PERSON_NAME] probleemi tekitanud." at bounding box center [155, 325] width 137 height 22
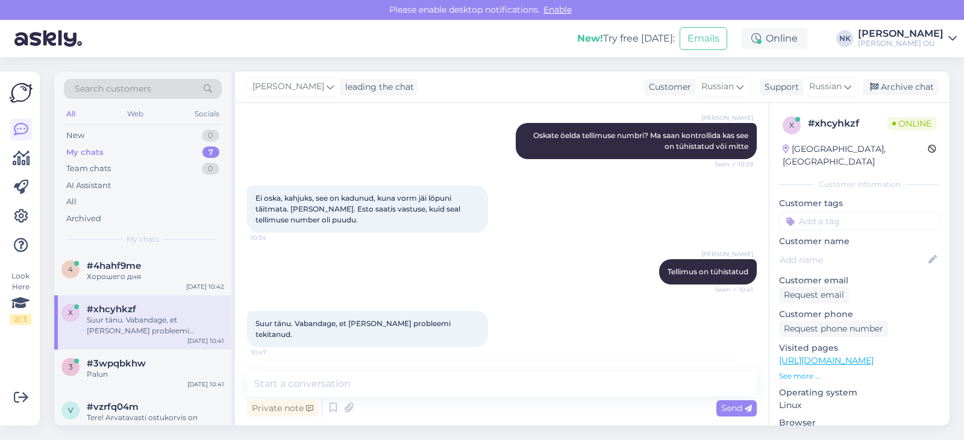
scroll to position [265, 0]
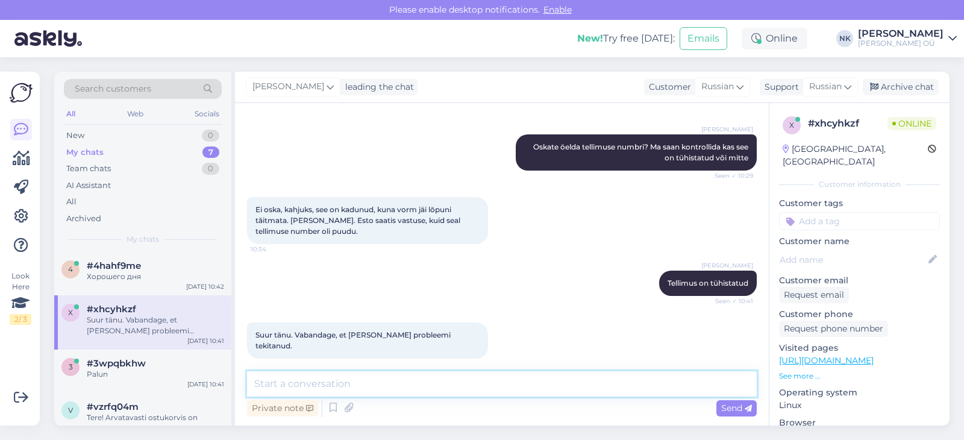
click at [363, 390] on textarea at bounding box center [502, 383] width 510 height 25
click at [384, 373] on textarea at bounding box center [502, 383] width 510 height 25
type textarea "З"
type textarea "Palun"
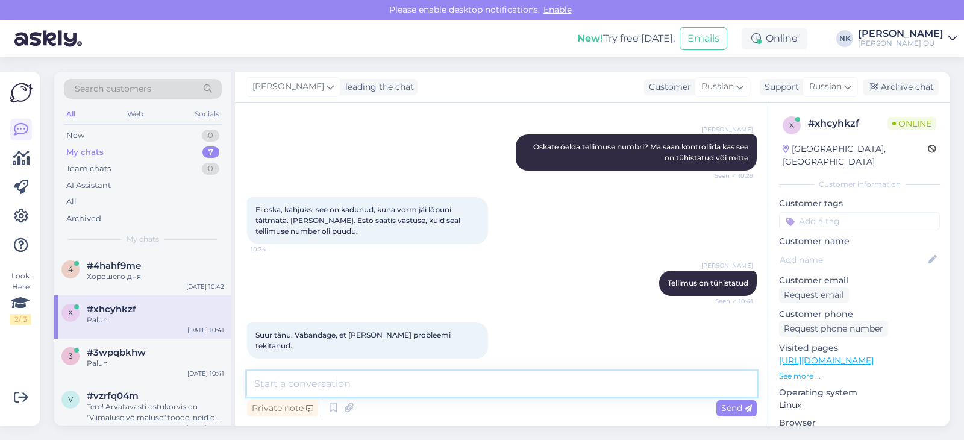
scroll to position [317, 0]
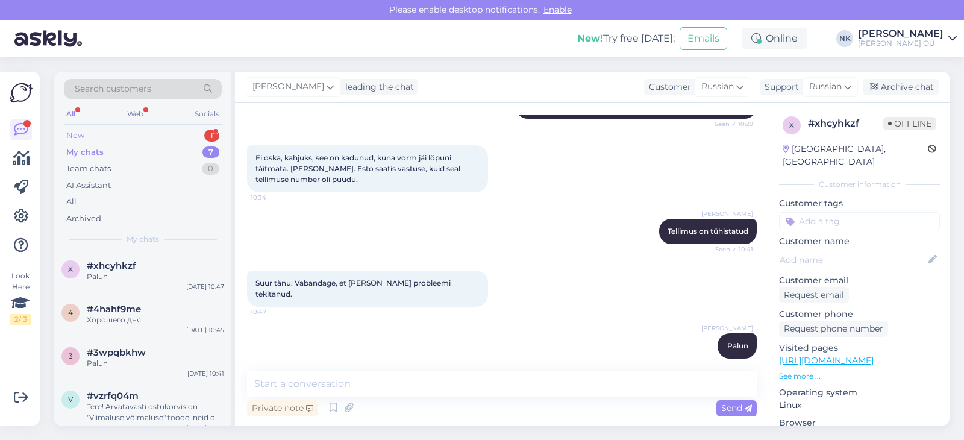
click at [174, 129] on div "New 1" at bounding box center [143, 135] width 158 height 17
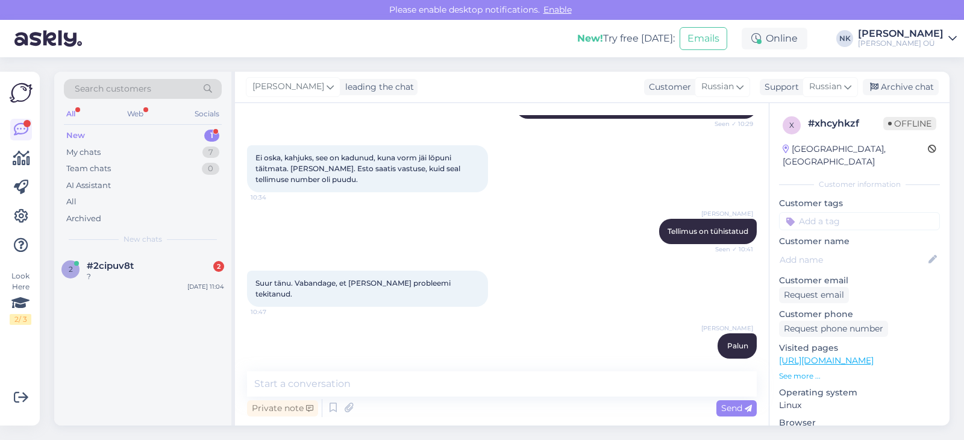
click at [173, 142] on div "New 1" at bounding box center [143, 135] width 158 height 17
click at [155, 327] on div "2 #2cipuv8t 2 ? [DATE] 11:04" at bounding box center [142, 338] width 177 height 173
click at [158, 305] on div "2 #2cipuv8t 2 ? [DATE] 11:04" at bounding box center [142, 338] width 177 height 173
click at [161, 288] on div "2 #2cipuv8t 2 ? [DATE] 11:04" at bounding box center [142, 273] width 177 height 43
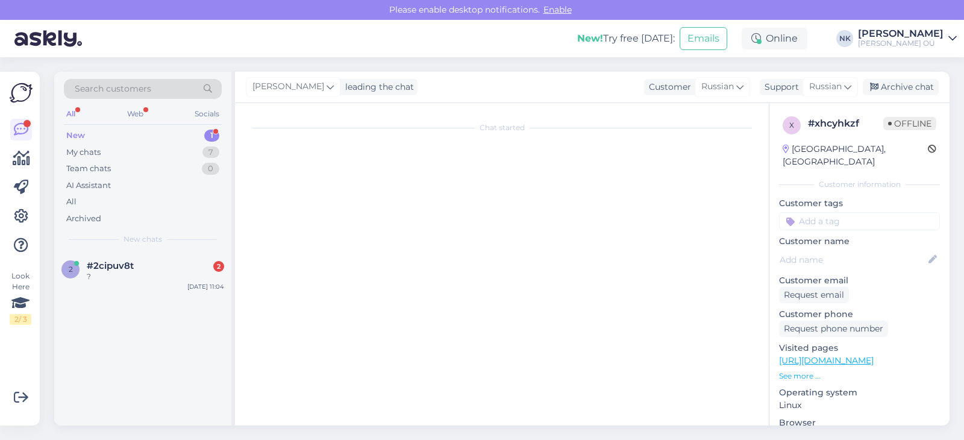
scroll to position [0, 0]
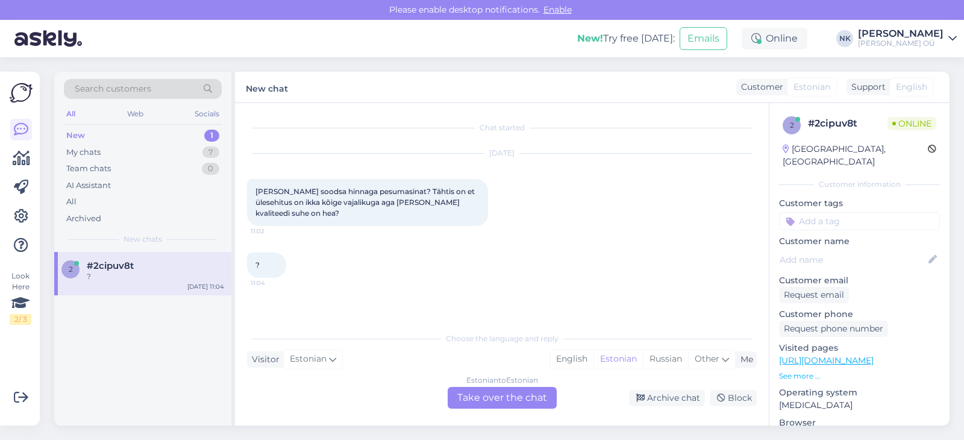
click at [474, 392] on div "Estonian to Estonian Take over the chat" at bounding box center [502, 398] width 109 height 22
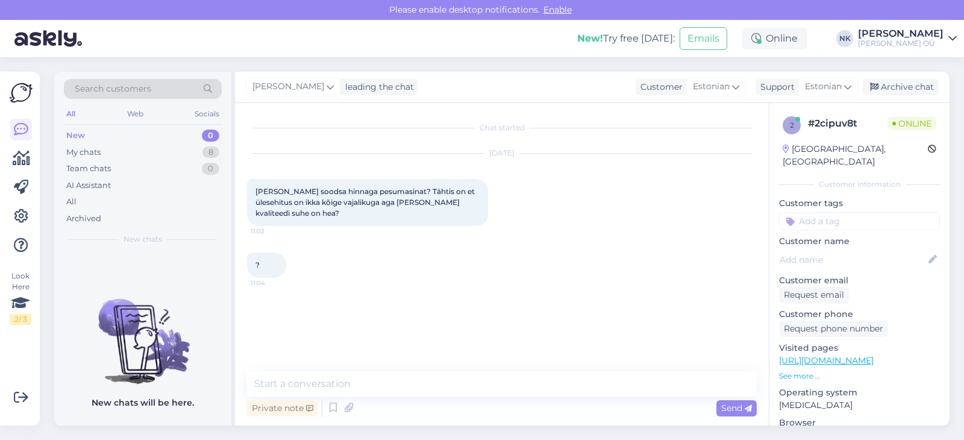
click at [839, 355] on link "[URL][DOMAIN_NAME]" at bounding box center [826, 360] width 95 height 11
click at [358, 395] on textarea at bounding box center [502, 383] width 510 height 25
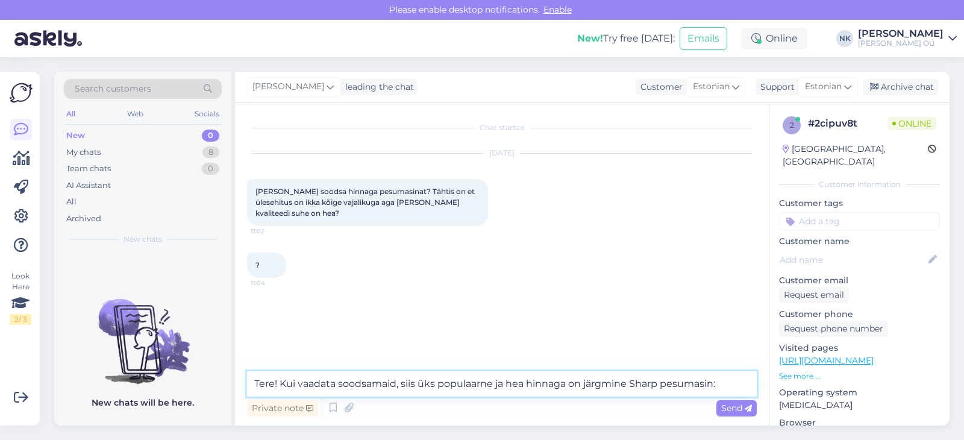
paste textarea "[URL][DOMAIN_NAME]"
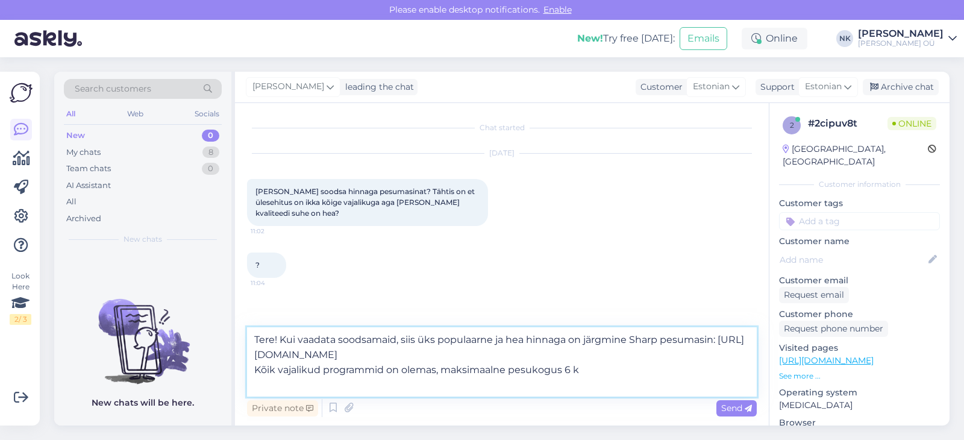
type textarea "Tere! Kui vaadata soodsamaid, siis üks populaarne ja hea hinnaga on järgmine Sh…"
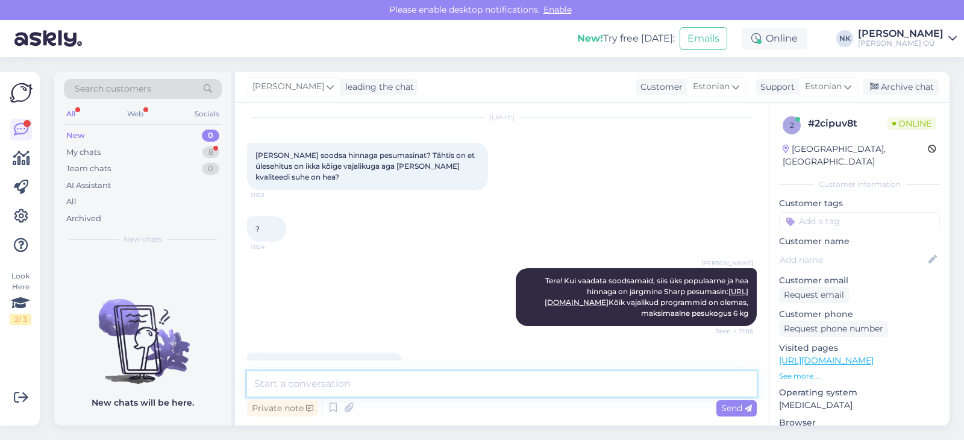
scroll to position [88, 0]
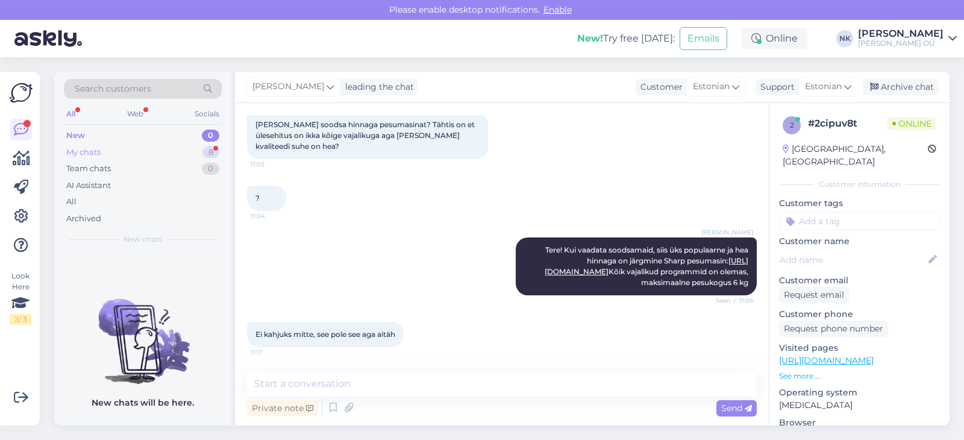
click at [186, 152] on div "My chats 8" at bounding box center [143, 152] width 158 height 17
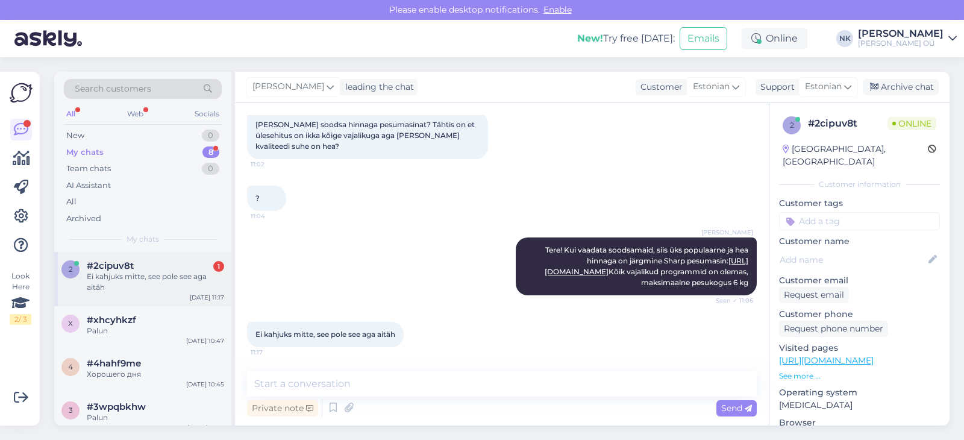
click at [186, 257] on div "2 #2cipuv8t 1 Ei kahjuks mitte, see pole see aga aitäh [DATE] 11:17" at bounding box center [142, 279] width 177 height 54
click at [481, 378] on textarea at bounding box center [502, 383] width 510 height 25
type textarea "Palun"
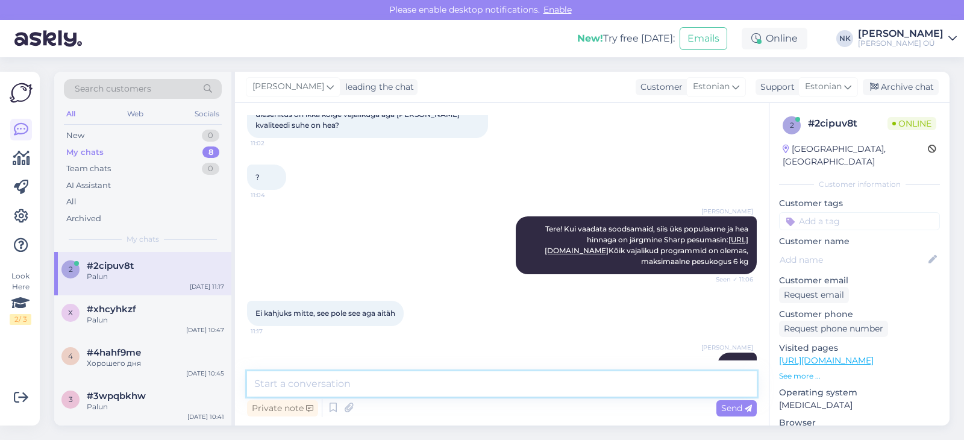
scroll to position [140, 0]
